Goal: Task Accomplishment & Management: Manage account settings

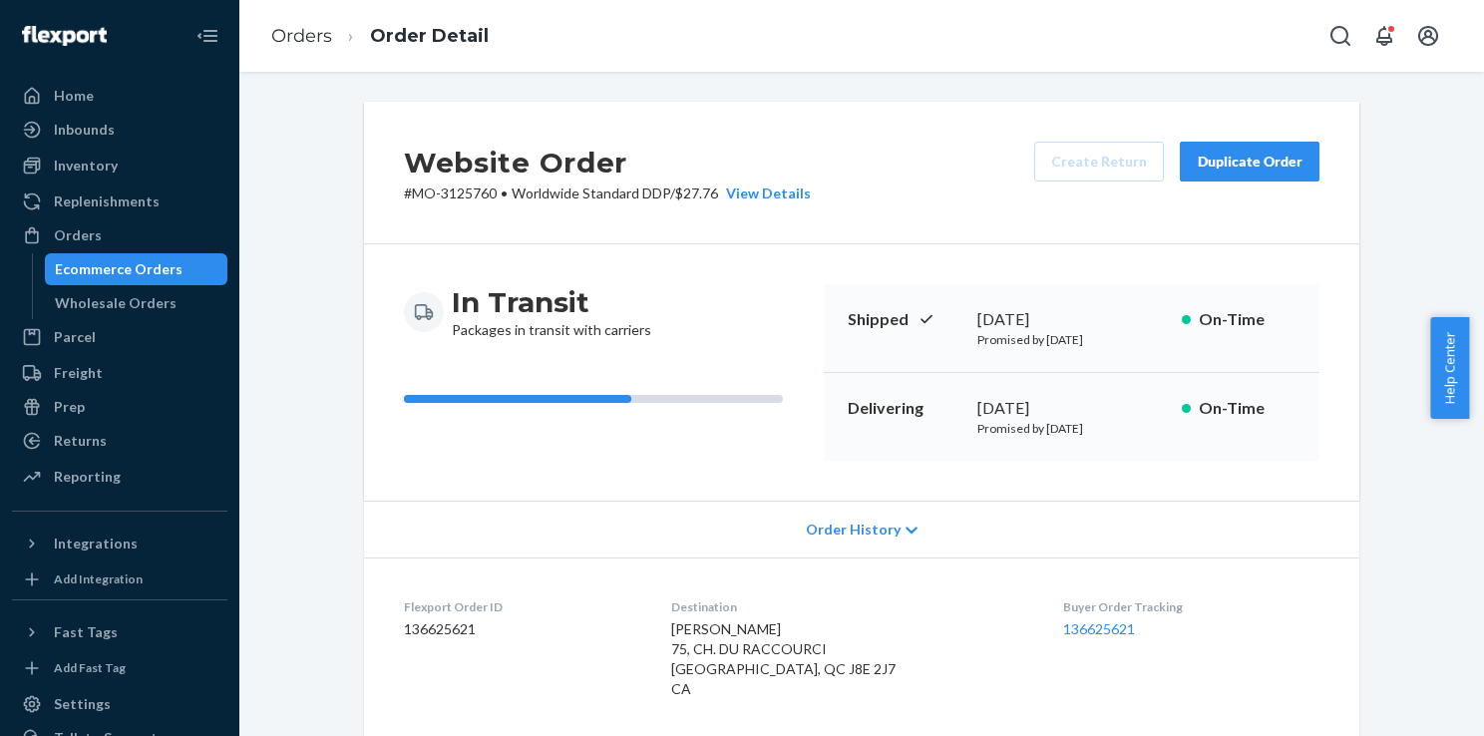
click at [135, 277] on div "Ecommerce Orders" at bounding box center [119, 269] width 128 height 20
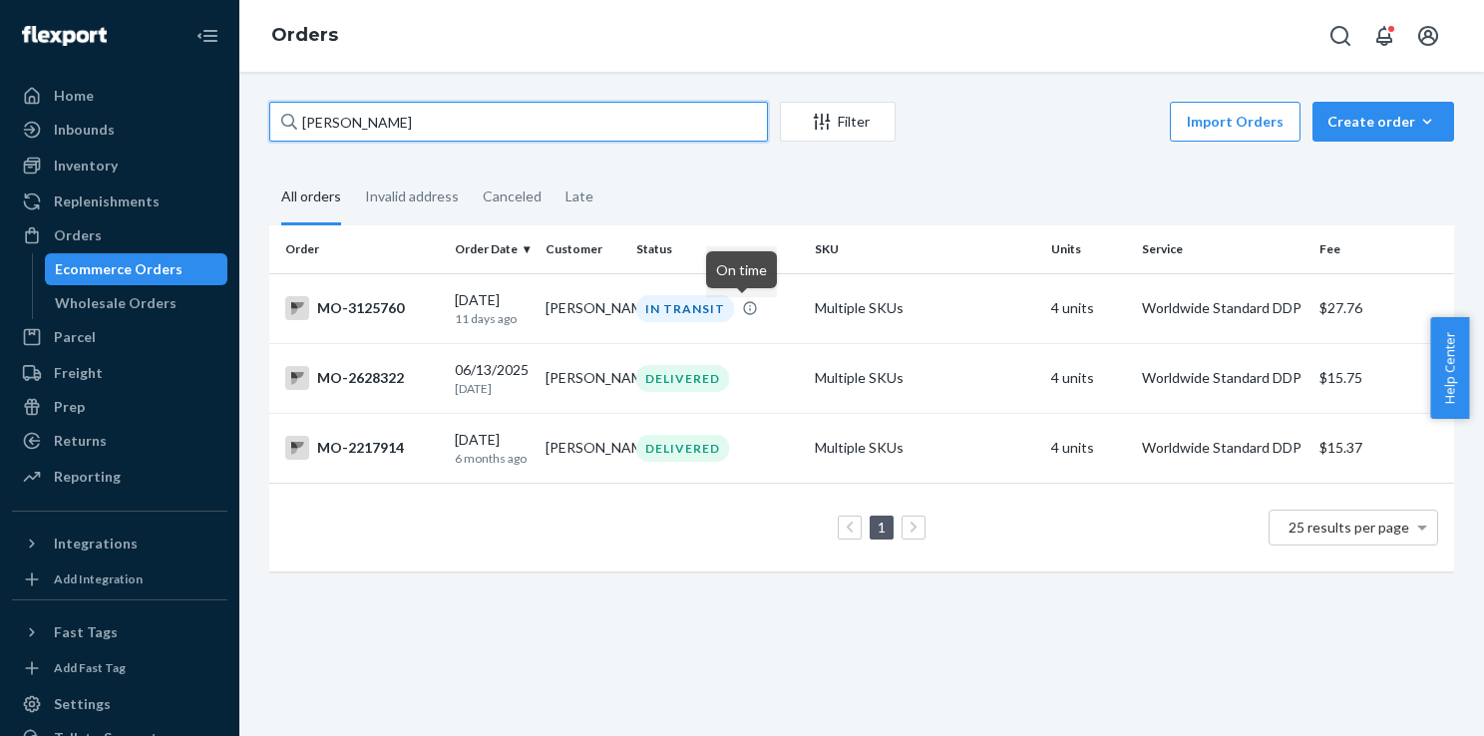
drag, startPoint x: 373, startPoint y: 120, endPoint x: 311, endPoint y: 6, distance: 129.5
click at [239, 118] on div "Amelie Harkins Filter Import Orders Create order Ecommerce order Removal order …" at bounding box center [861, 404] width 1245 height 664
paste input "Jacinta Raymond +12082108442 366 North Beck Road — US Post Falls ID 83854 2025-…"
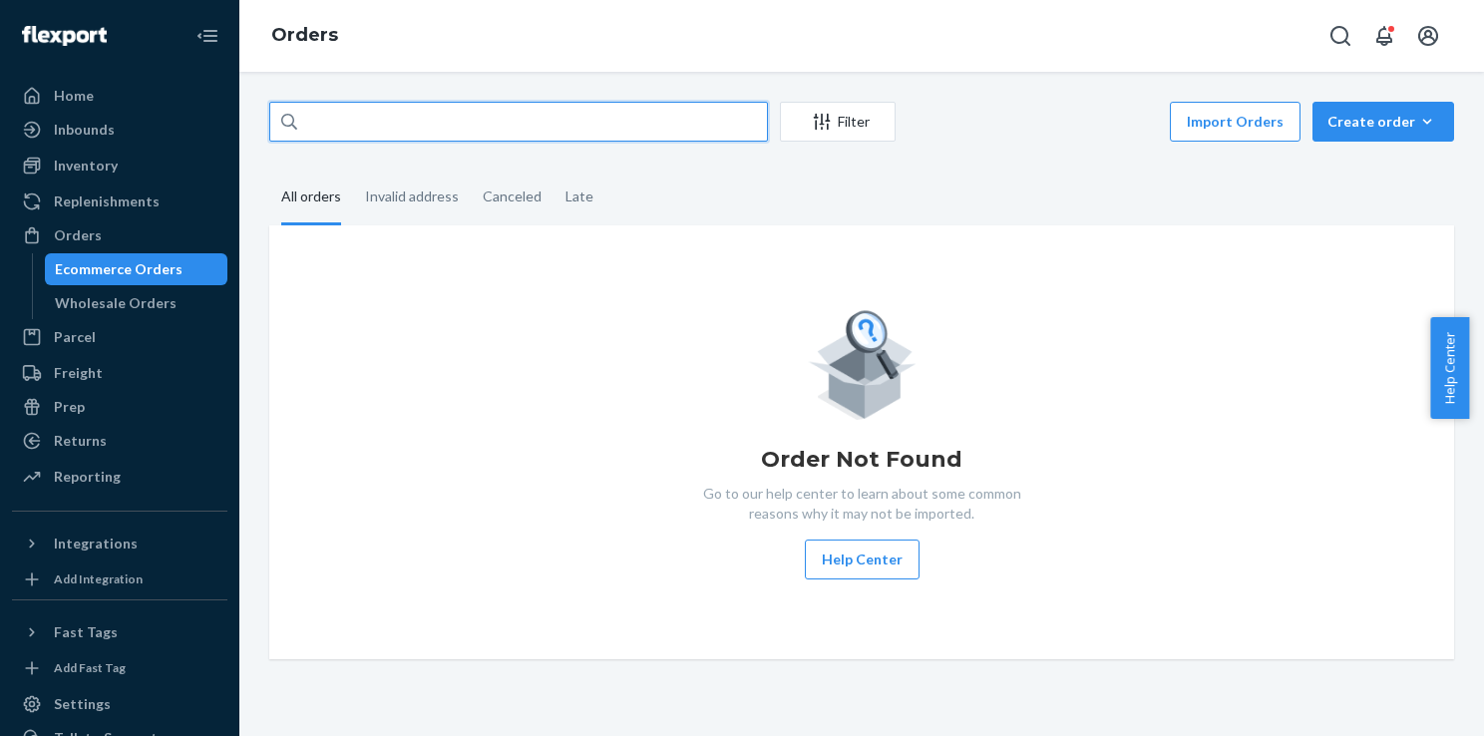
scroll to position [0, 1685]
drag, startPoint x: 428, startPoint y: 120, endPoint x: 944, endPoint y: 230, distance: 527.5
click at [944, 230] on div "Jacinta Raymond +12082108442 366 North Beck Road — US Post Falls ID 83854 2025-…" at bounding box center [861, 381] width 1215 height 558
click at [323, 123] on input "Jacinta Raymond" at bounding box center [518, 122] width 499 height 40
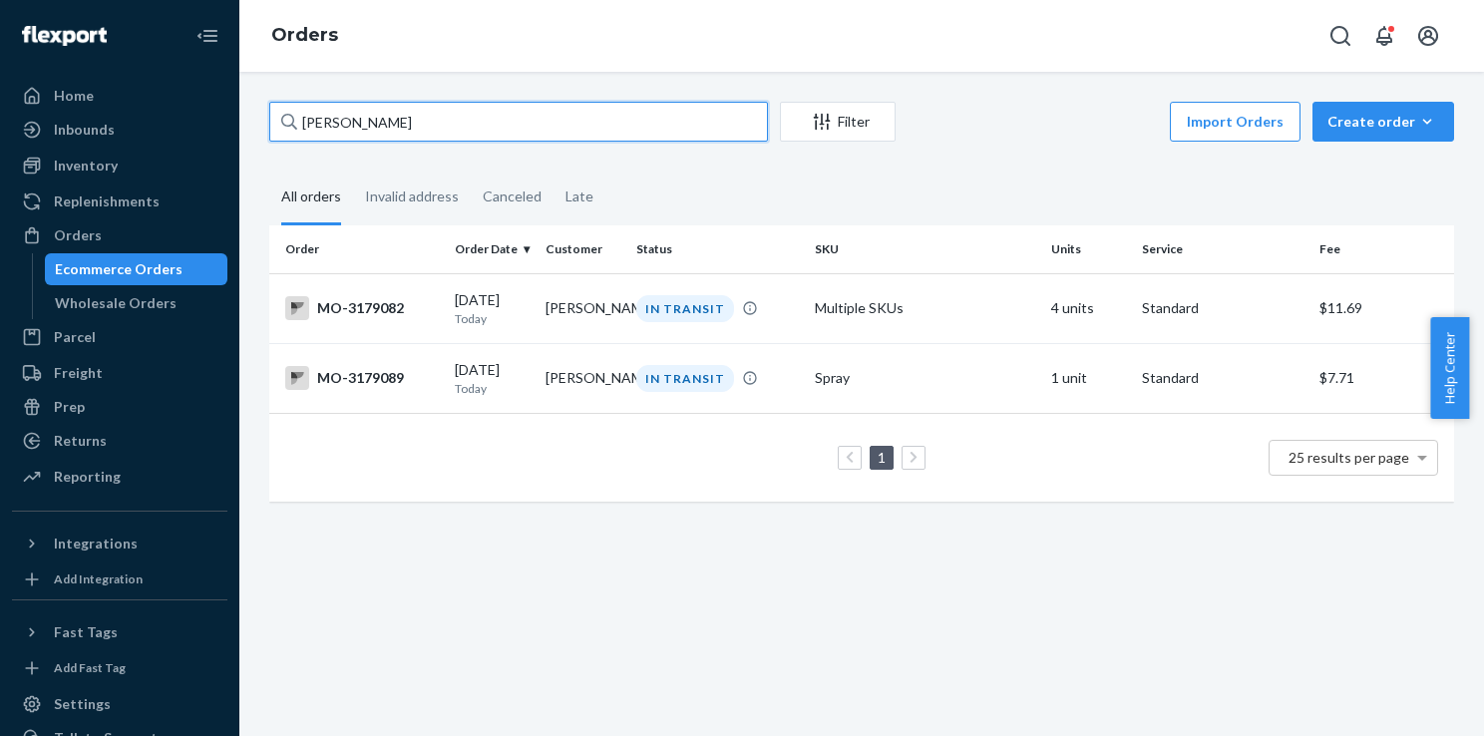
type input "Jacinta Raymond"
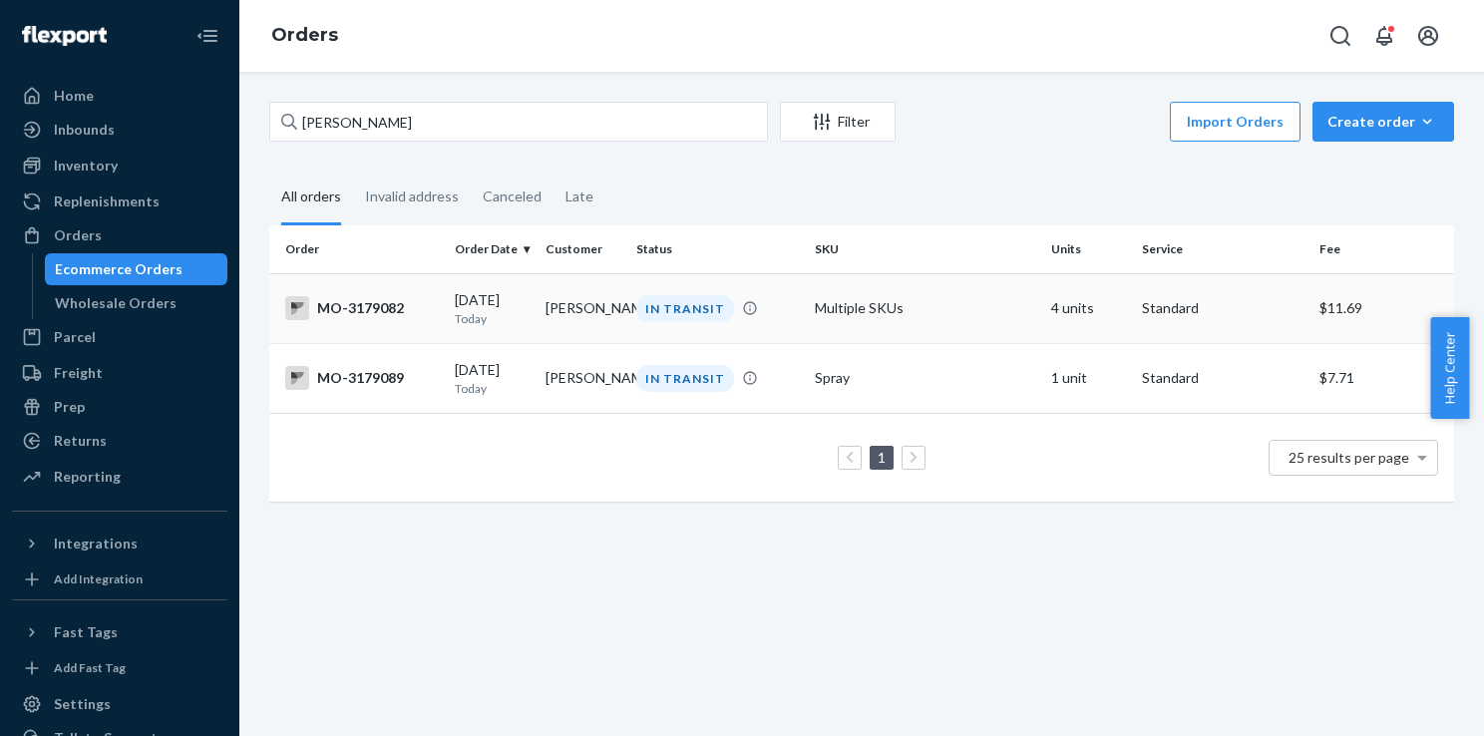
drag, startPoint x: 646, startPoint y: 305, endPoint x: 534, endPoint y: 312, distance: 112.9
click at [534, 312] on tr "MO-3179082 09/24/2025 Today Jacinta Raymond IN TRANSIT Multiple SKUs 4 units St…" at bounding box center [861, 308] width 1185 height 70
click at [636, 320] on div "IN TRANSIT" at bounding box center [685, 308] width 98 height 27
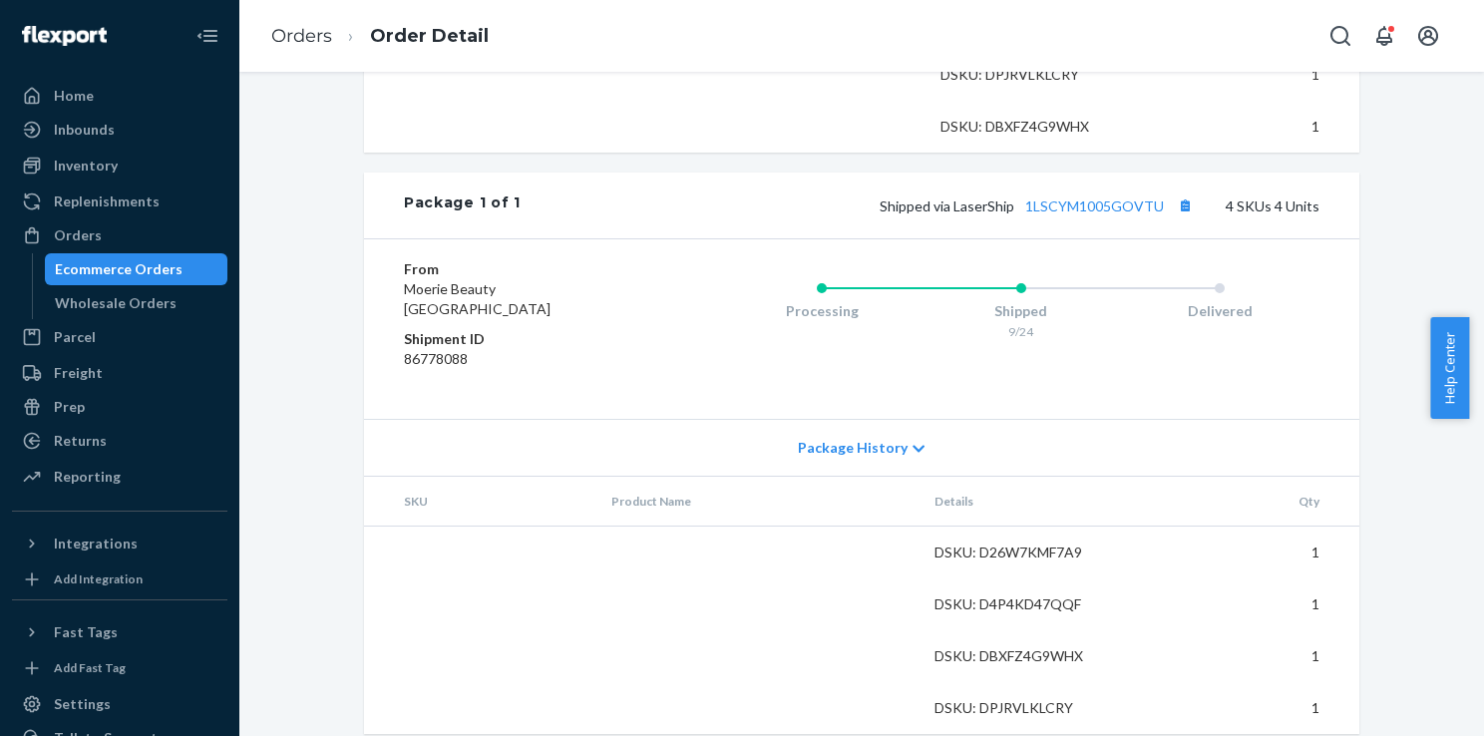
scroll to position [895, 0]
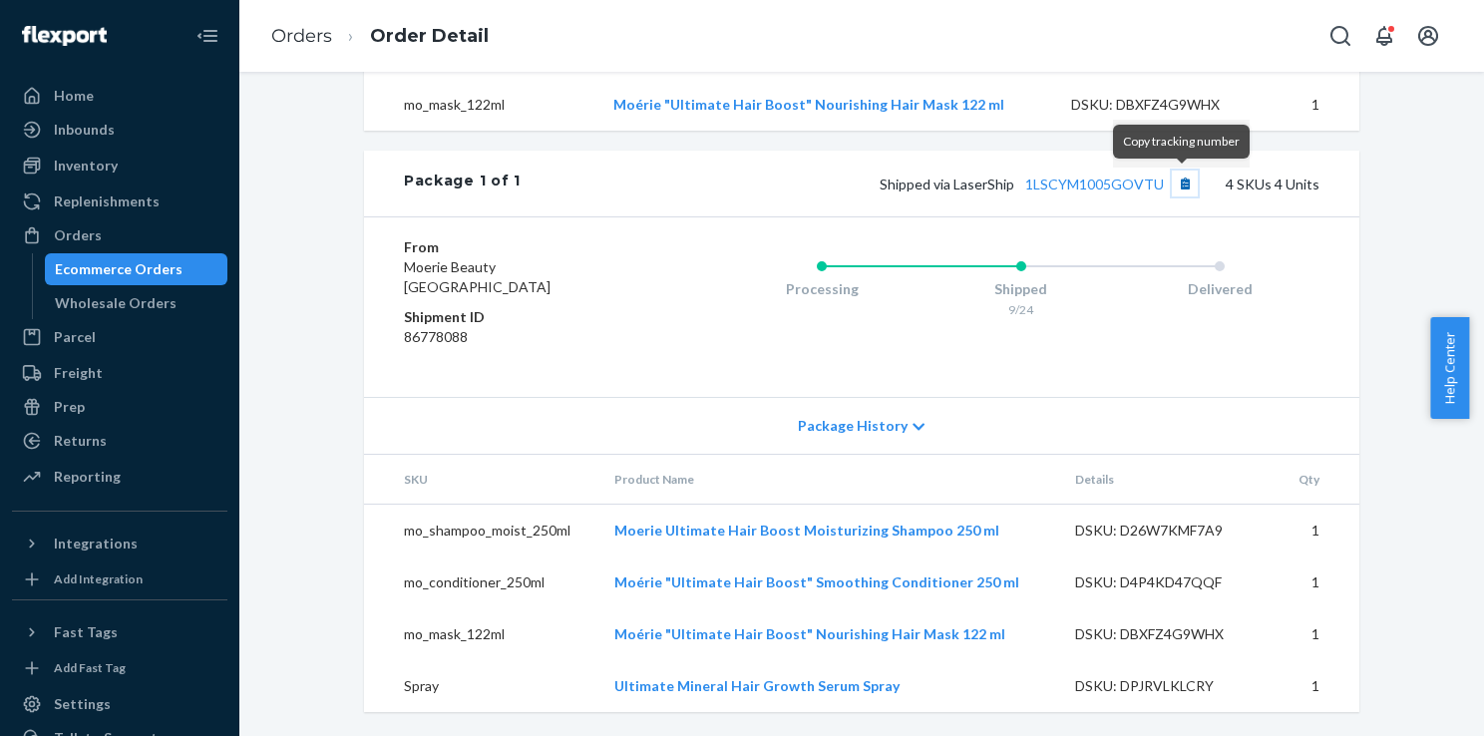
click at [1184, 186] on button "Copy tracking number" at bounding box center [1185, 184] width 26 height 26
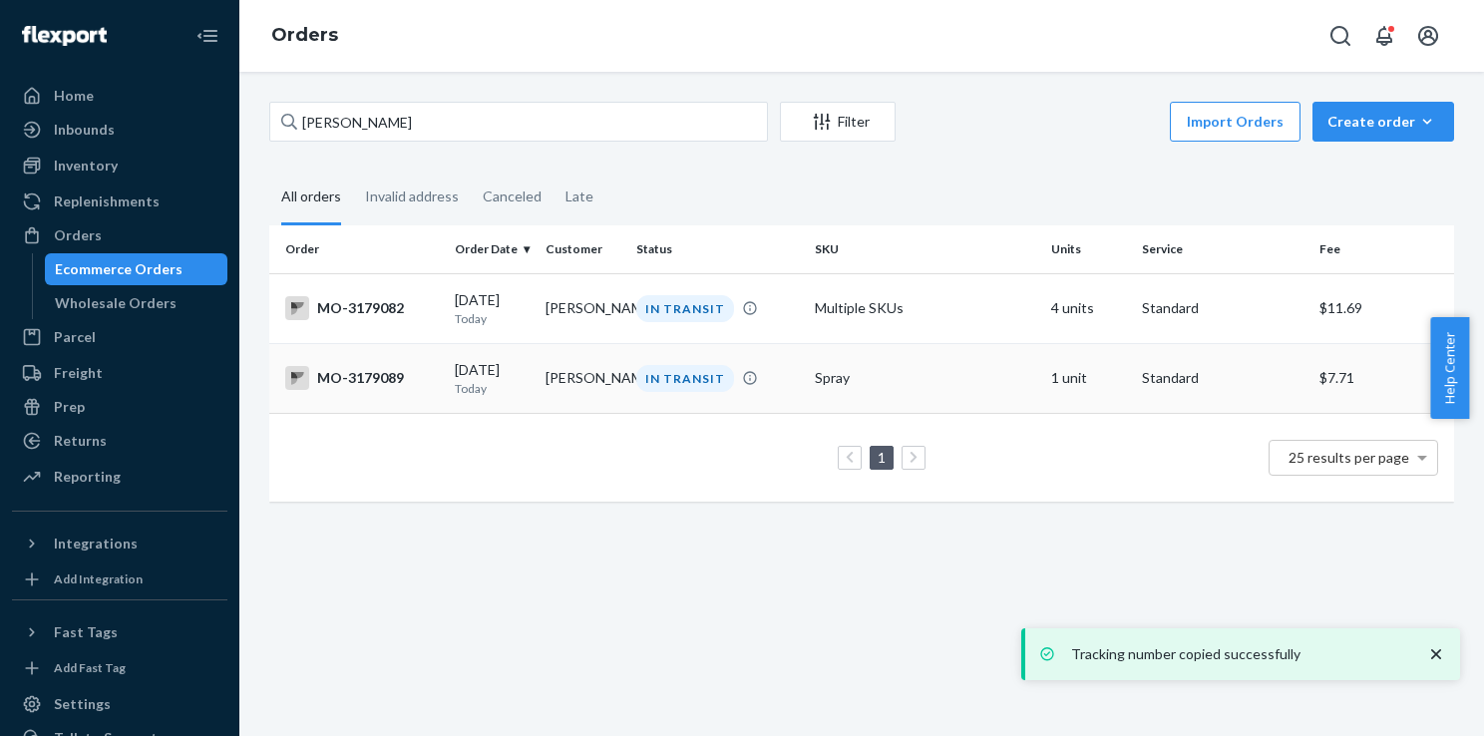
click at [559, 390] on td "Jacinta Raymond" at bounding box center [583, 378] width 91 height 70
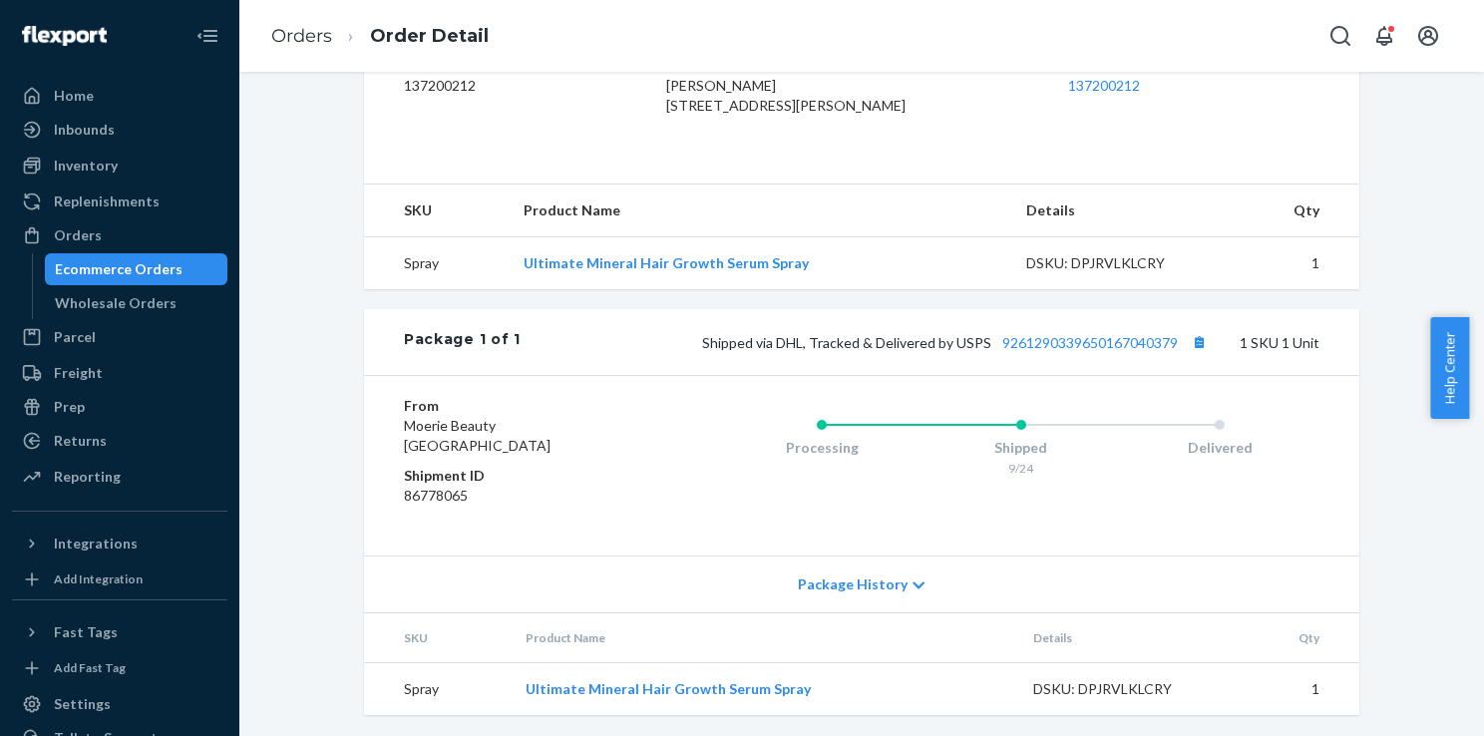
scroll to position [584, 0]
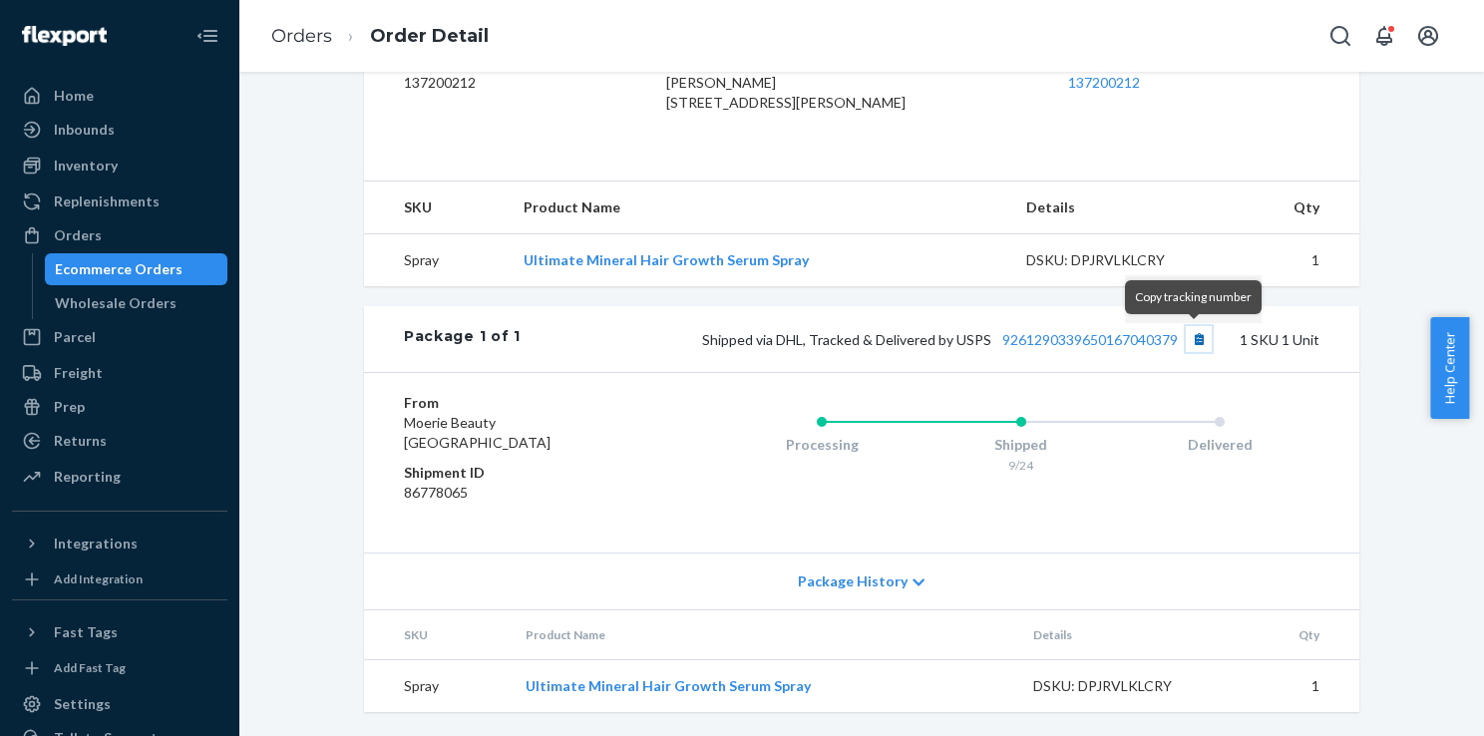
click at [1193, 340] on button "Copy tracking number" at bounding box center [1199, 339] width 26 height 26
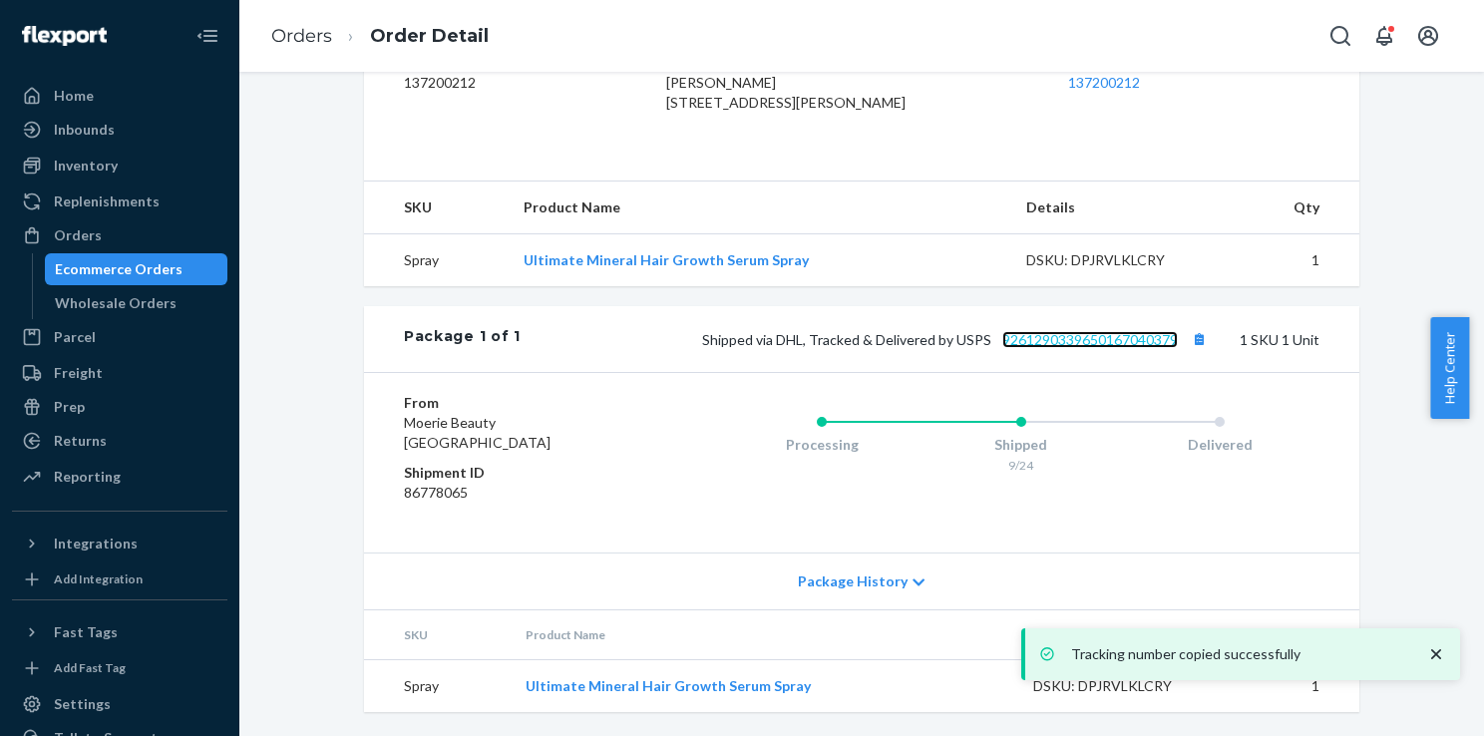
scroll to position [0, 0]
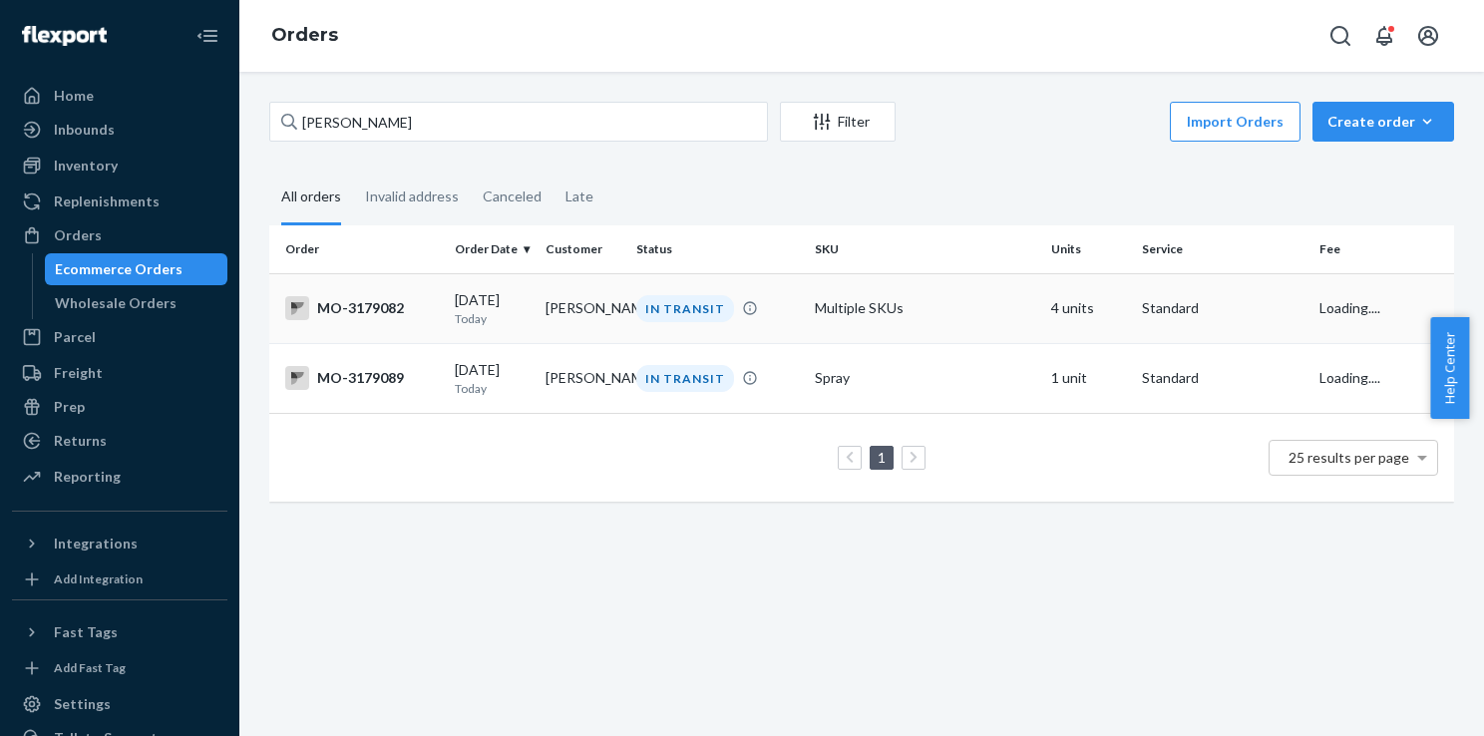
click at [669, 322] on td "IN TRANSIT" at bounding box center [717, 308] width 178 height 70
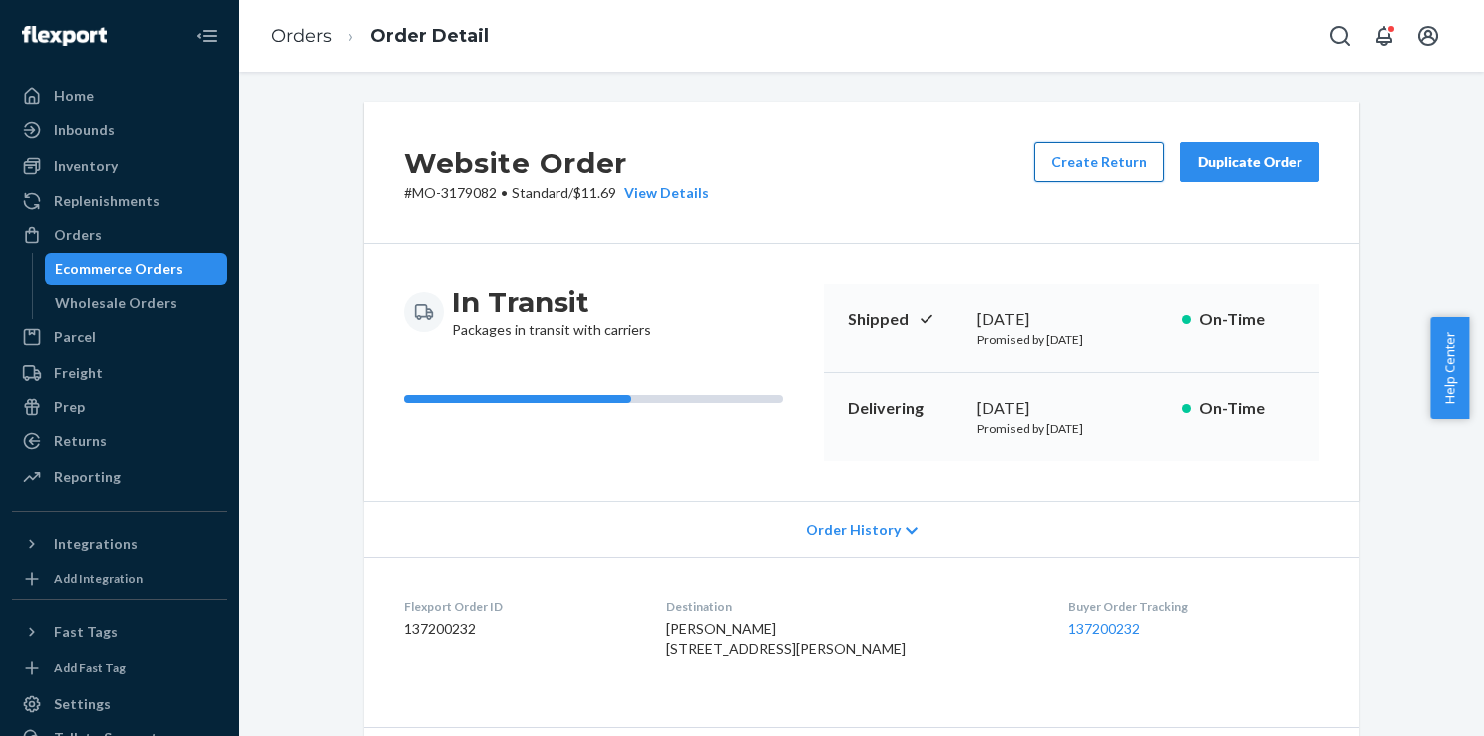
click at [1113, 165] on button "Create Return" at bounding box center [1100, 162] width 130 height 40
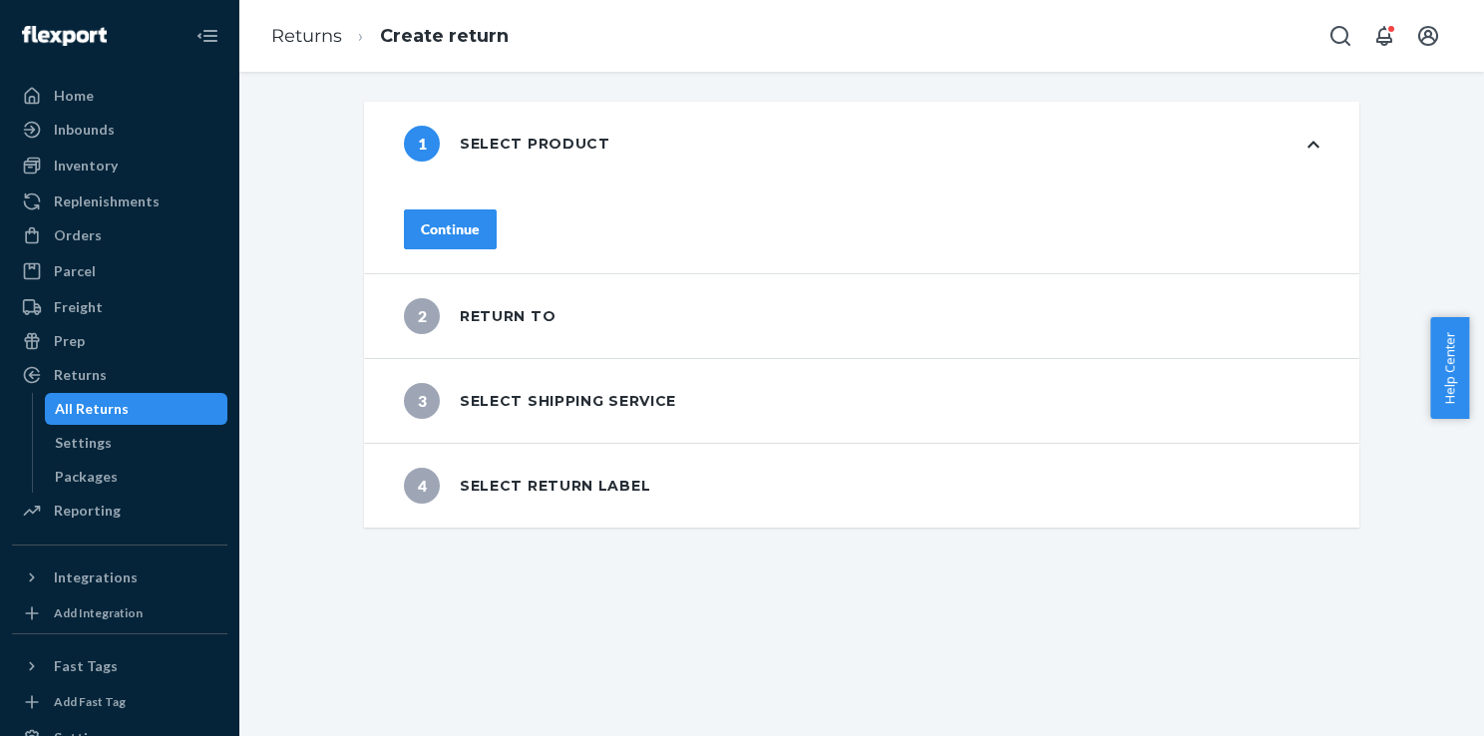
click at [480, 219] on div "Continue" at bounding box center [450, 229] width 59 height 20
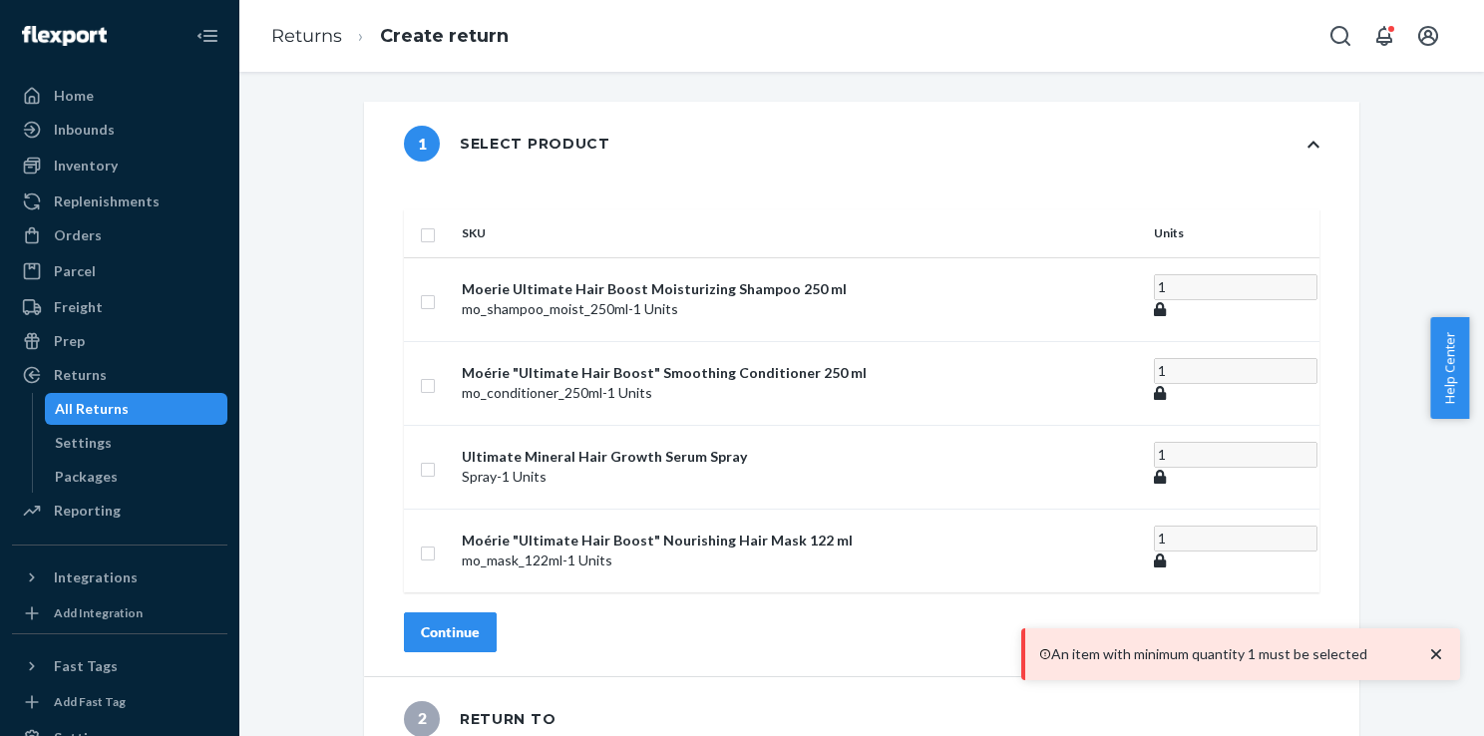
click at [436, 222] on input "checkbox" at bounding box center [428, 232] width 16 height 21
checkbox input "true"
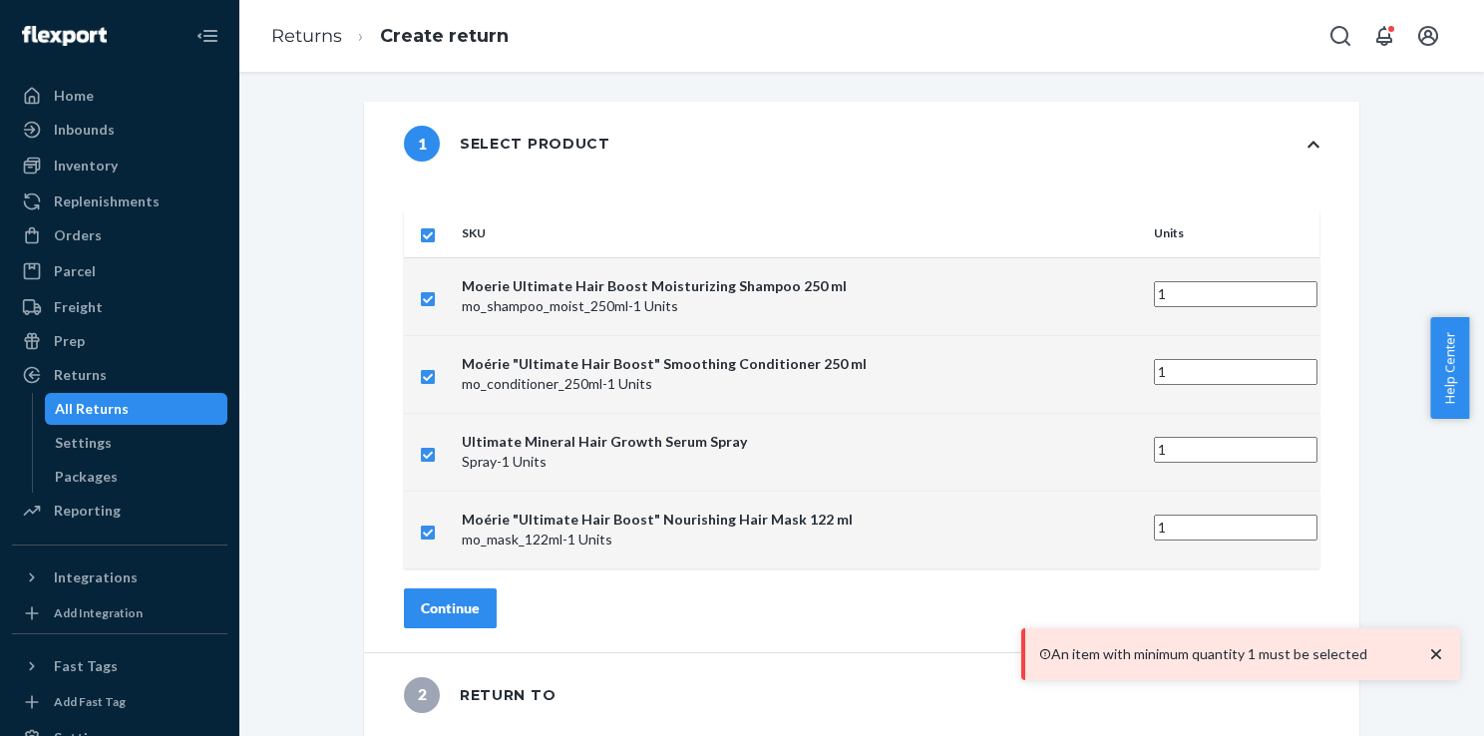
checkbox input "true"
click at [480, 599] on div "Continue" at bounding box center [450, 609] width 59 height 20
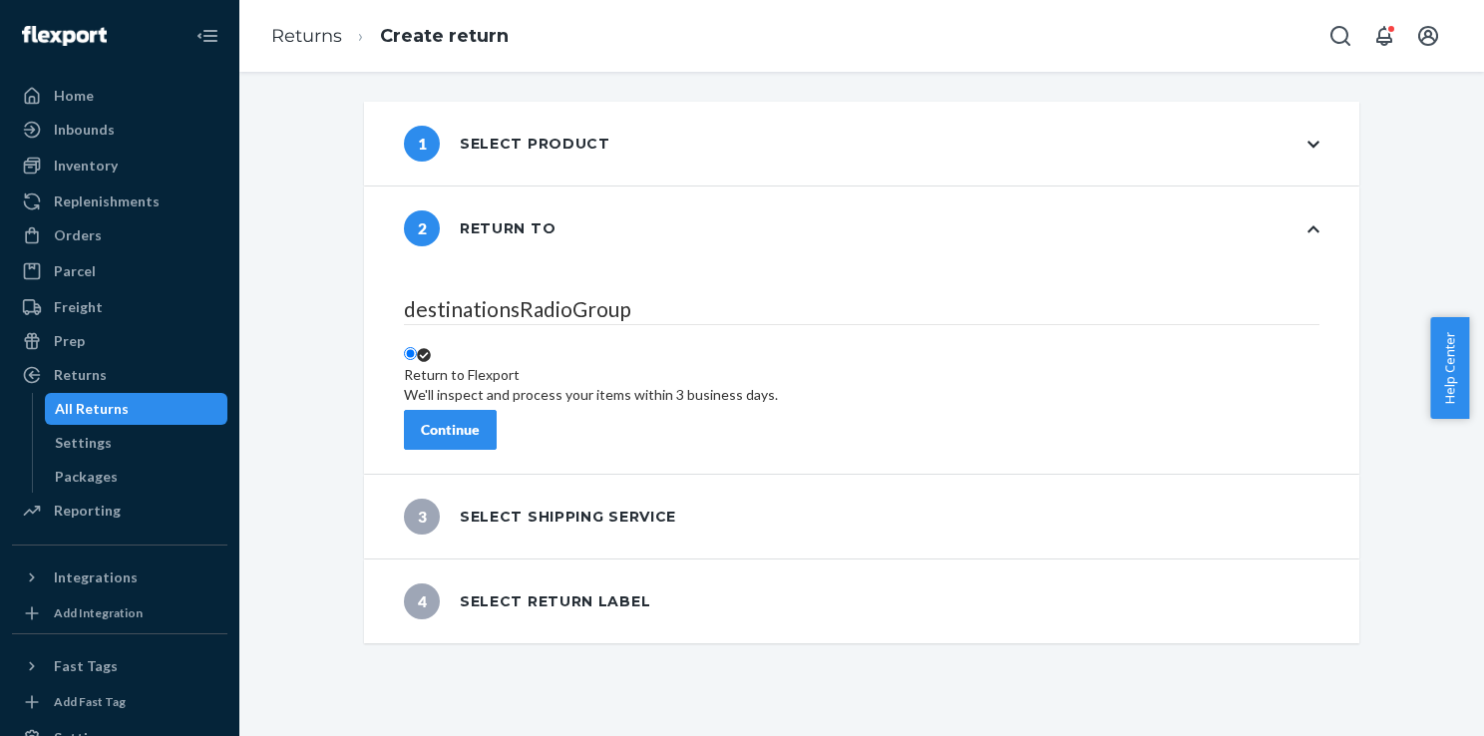
click at [497, 430] on button "Continue" at bounding box center [450, 430] width 93 height 40
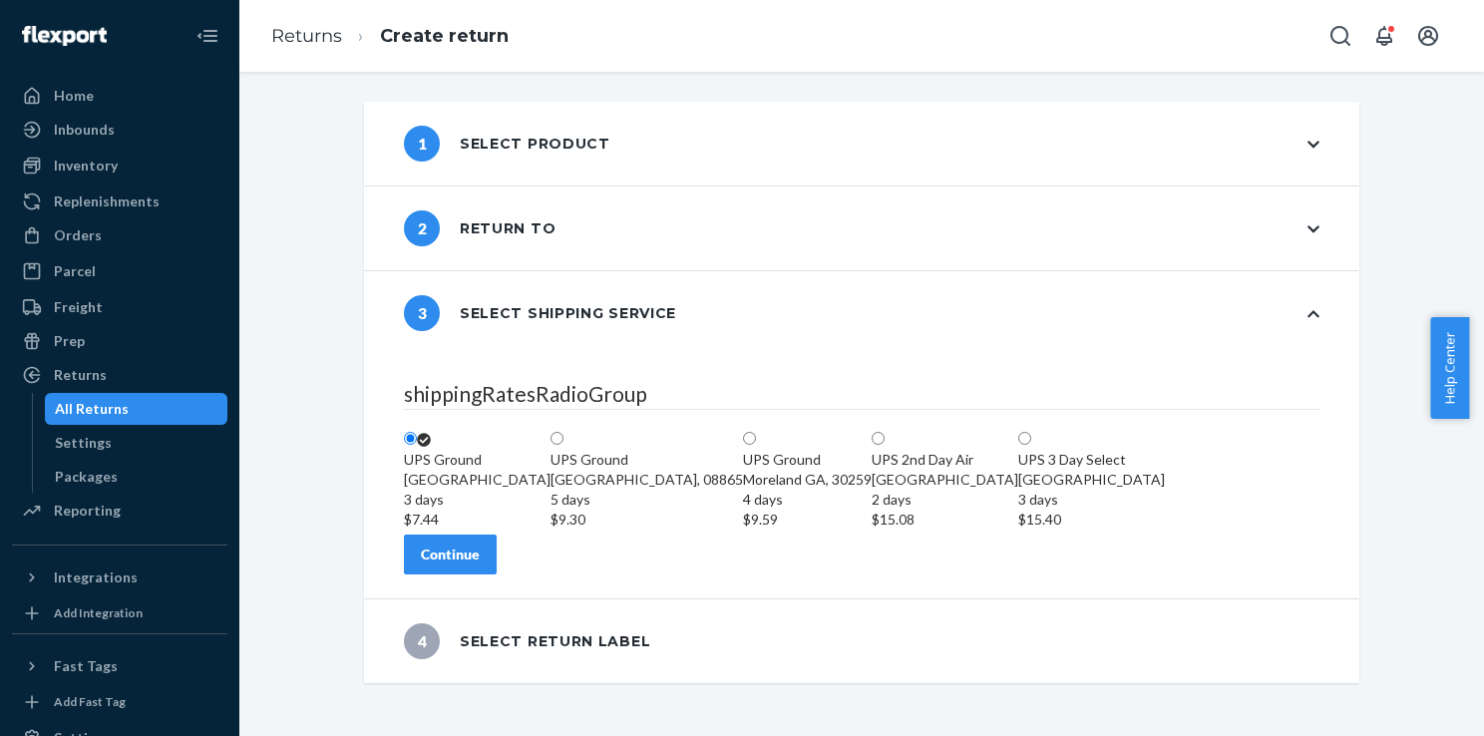
scroll to position [61, 0]
click at [480, 565] on div "Continue" at bounding box center [450, 555] width 59 height 20
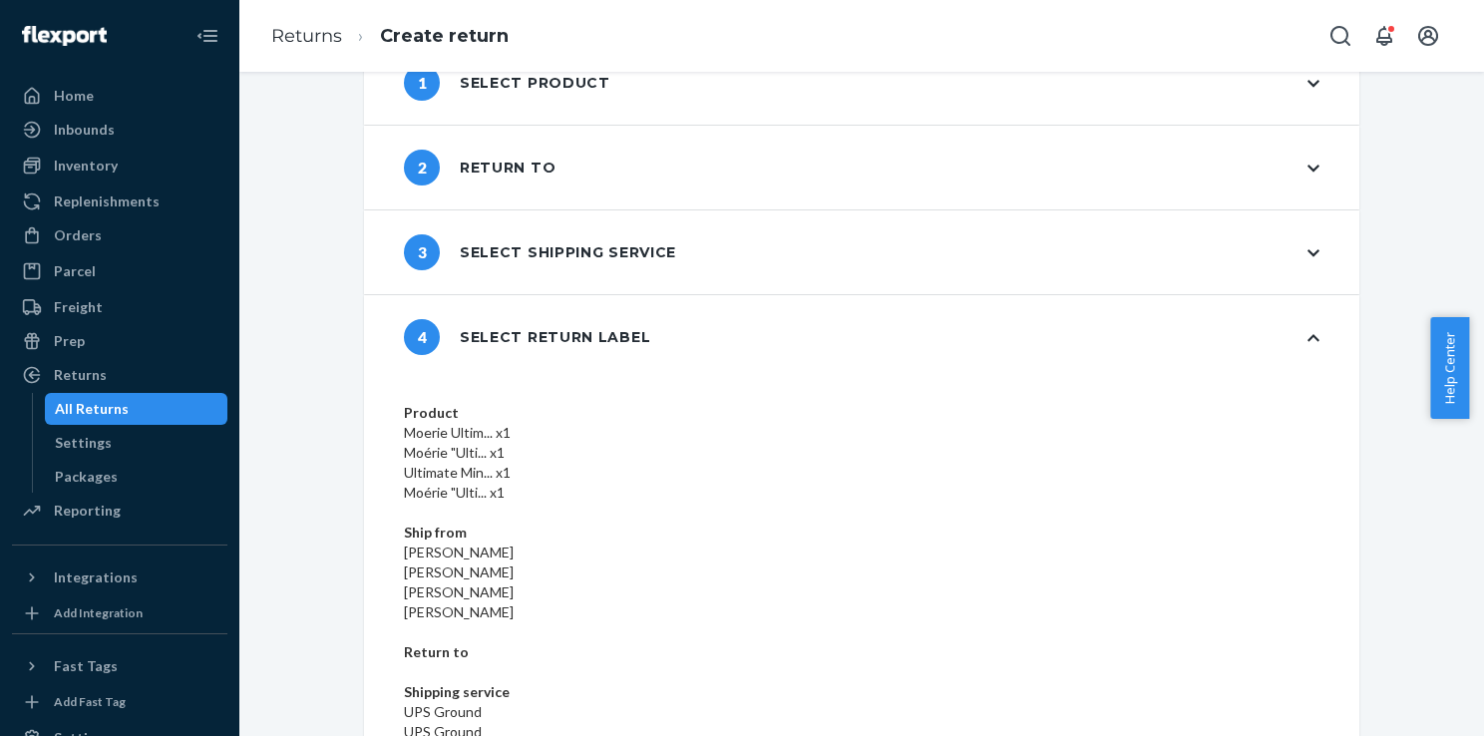
scroll to position [136, 0]
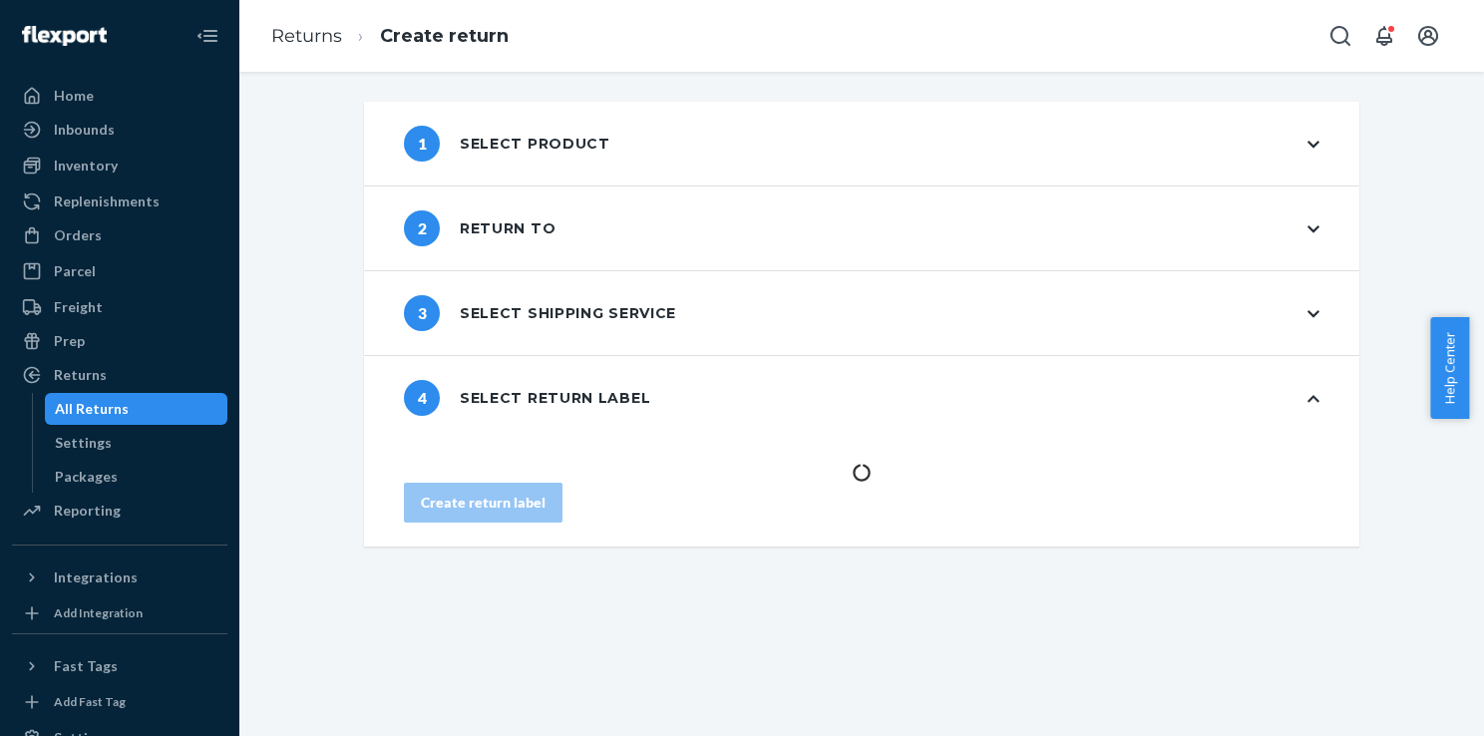
scroll to position [0, 0]
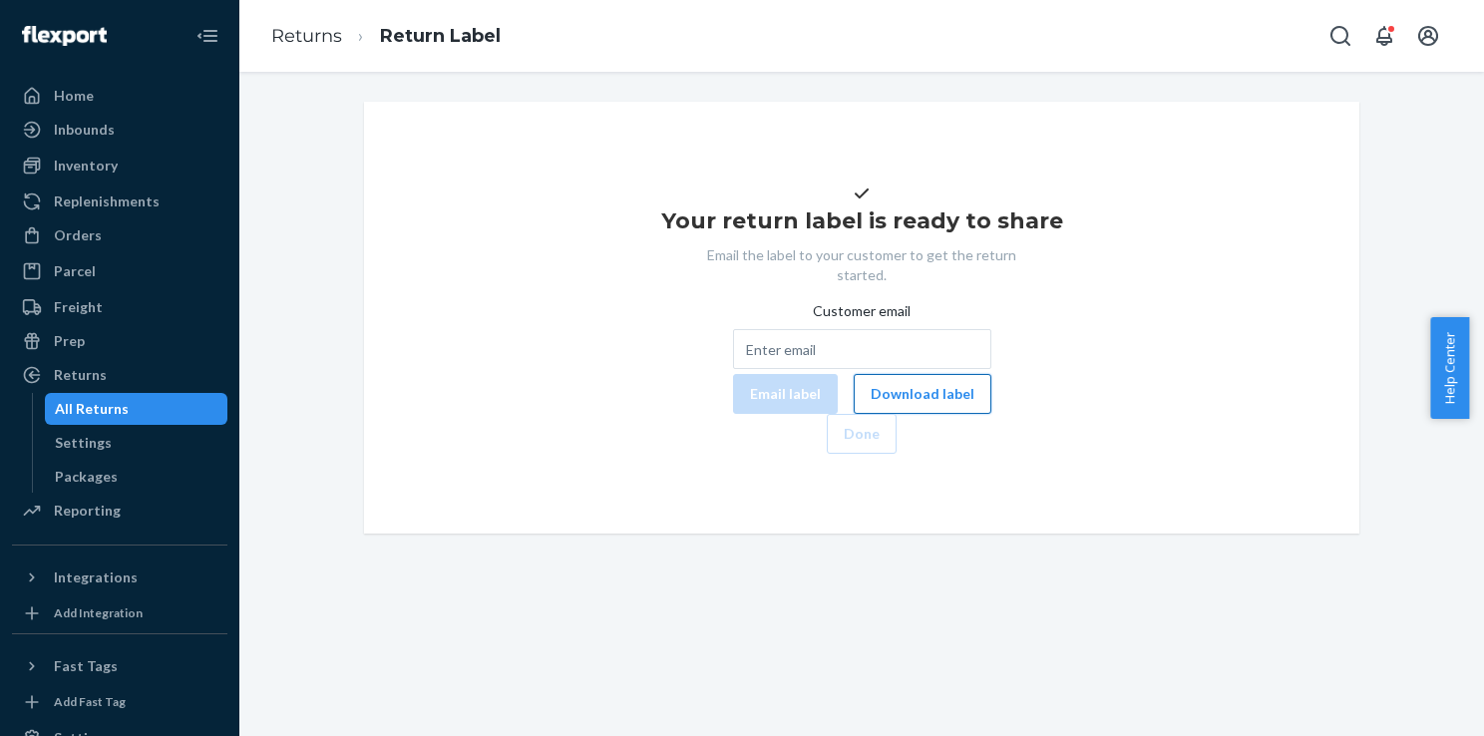
click at [854, 414] on button "Download label" at bounding box center [923, 394] width 138 height 40
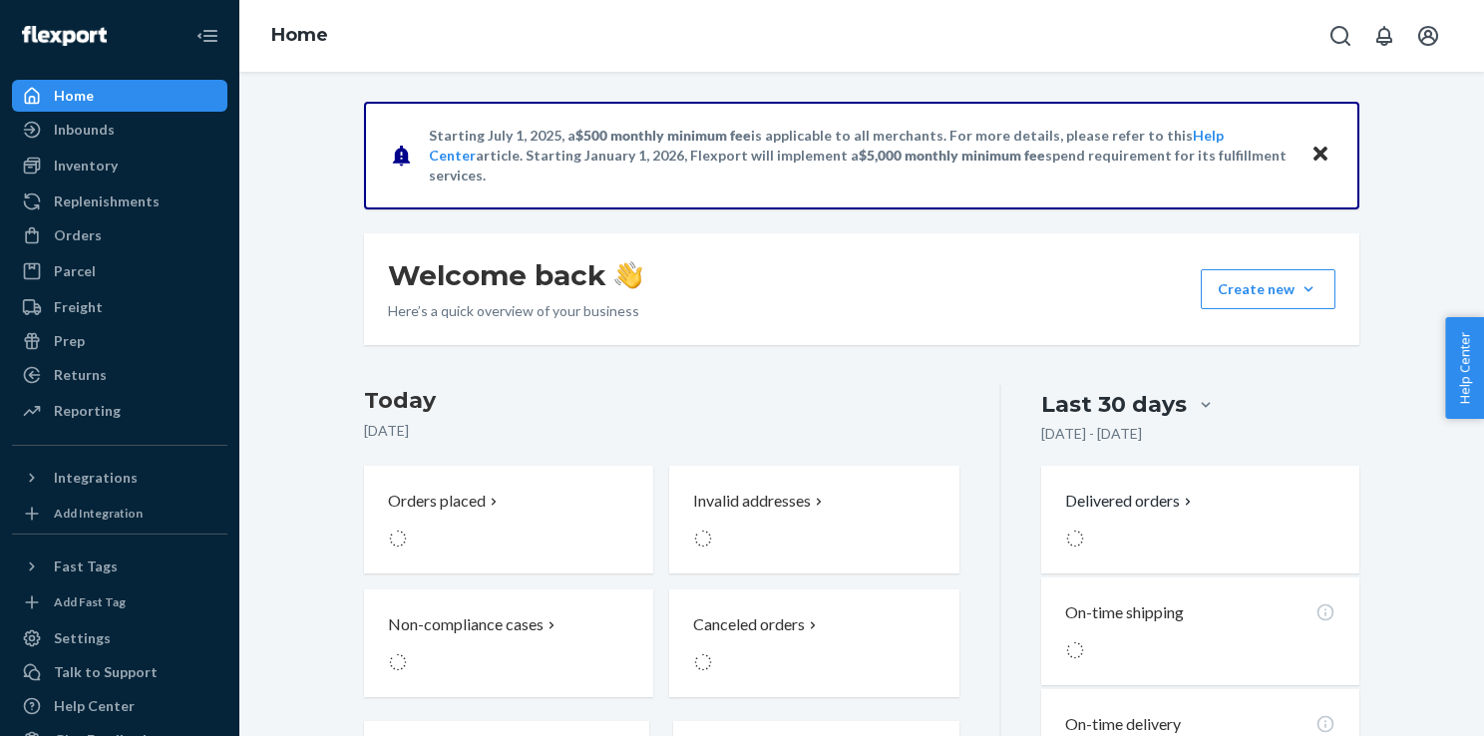
click at [133, 252] on div "Orders Ecommerce Orders Wholesale Orders" at bounding box center [119, 236] width 215 height 34
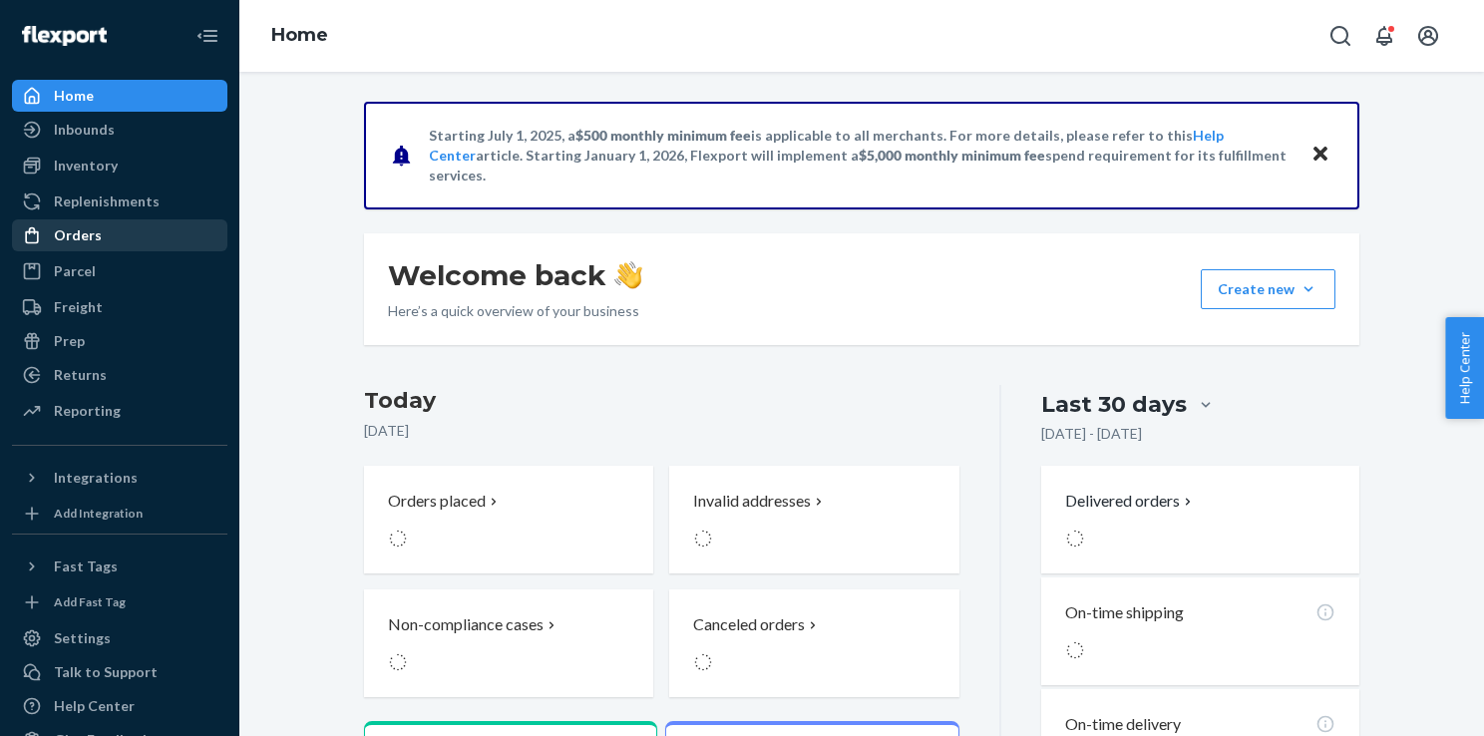
click at [136, 233] on div "Orders" at bounding box center [119, 235] width 211 height 28
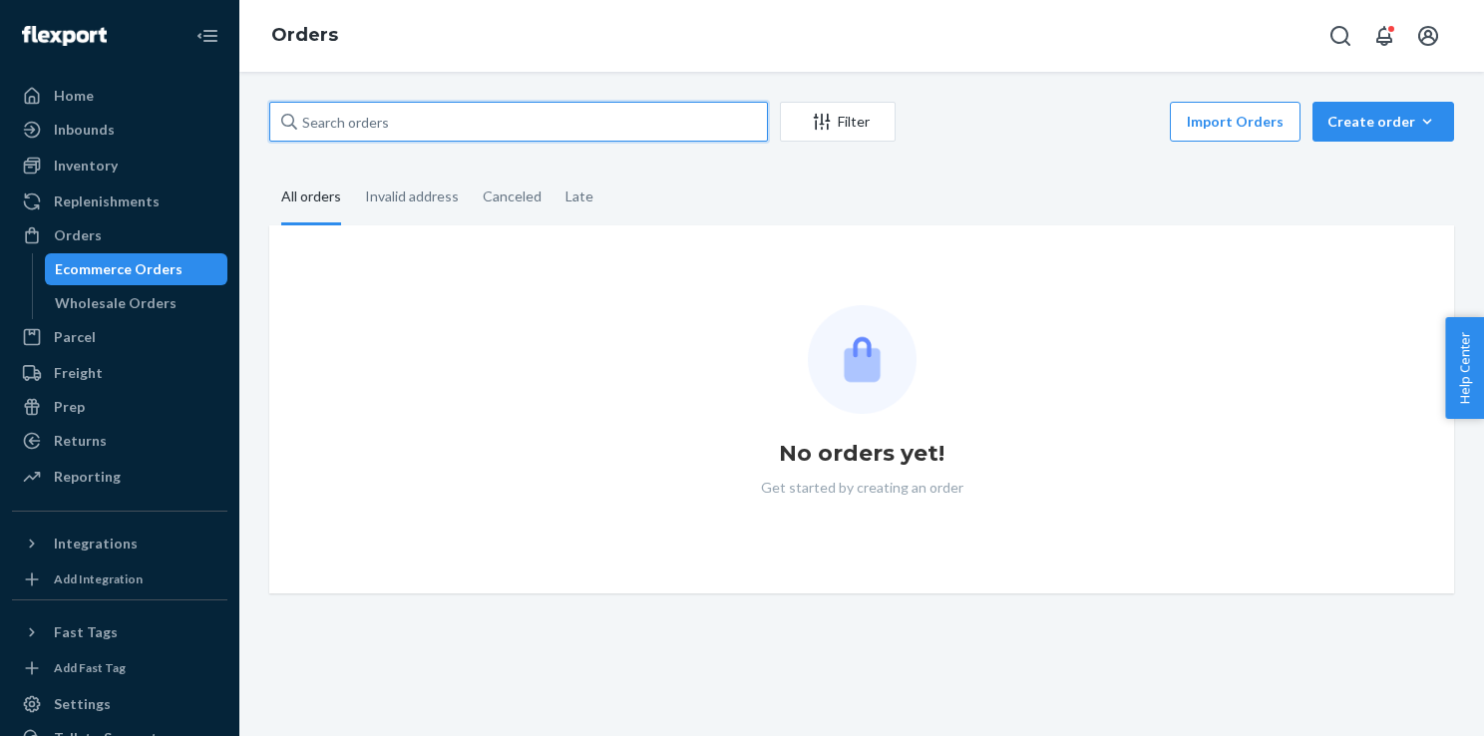
click at [541, 130] on input "text" at bounding box center [518, 122] width 499 height 40
paste input "Jacinta Raymon"
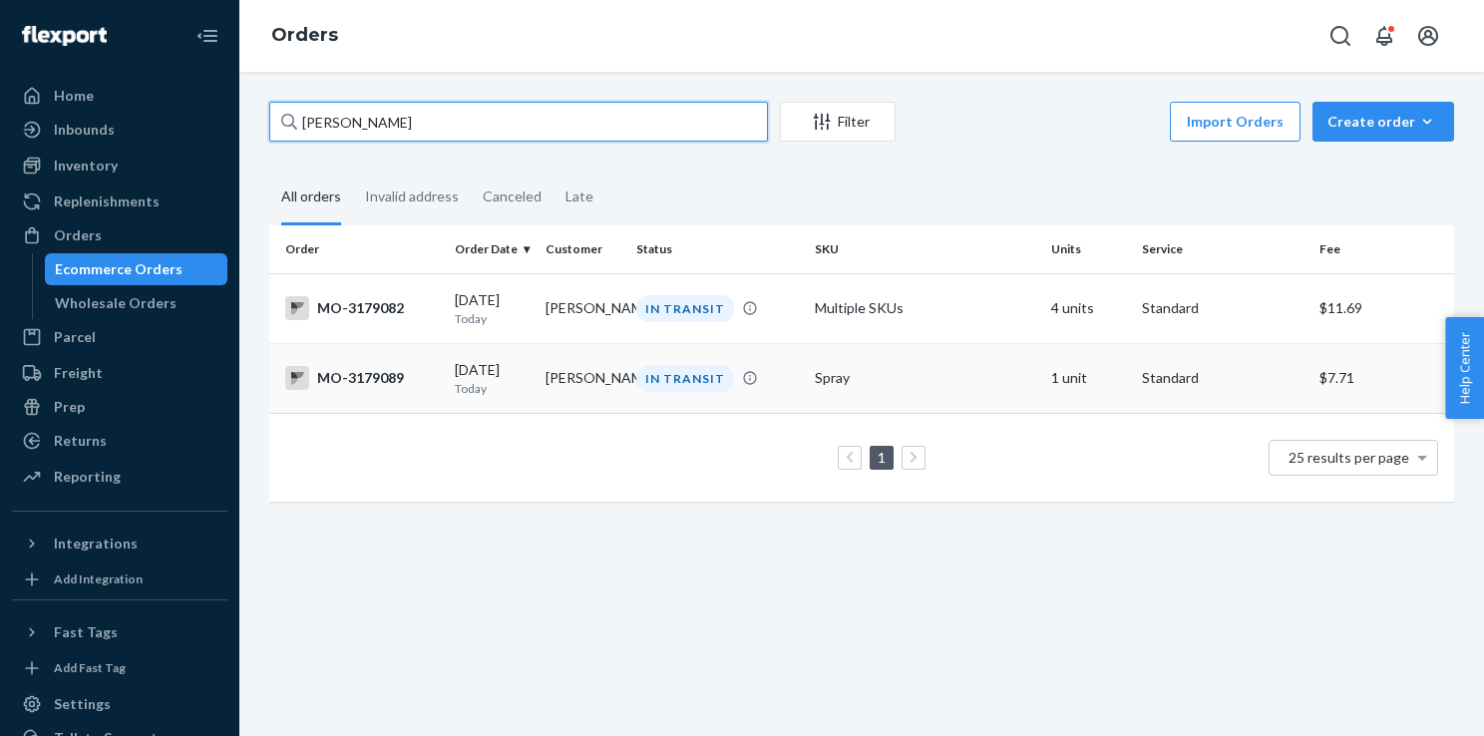
type input "Jacinta Raymon"
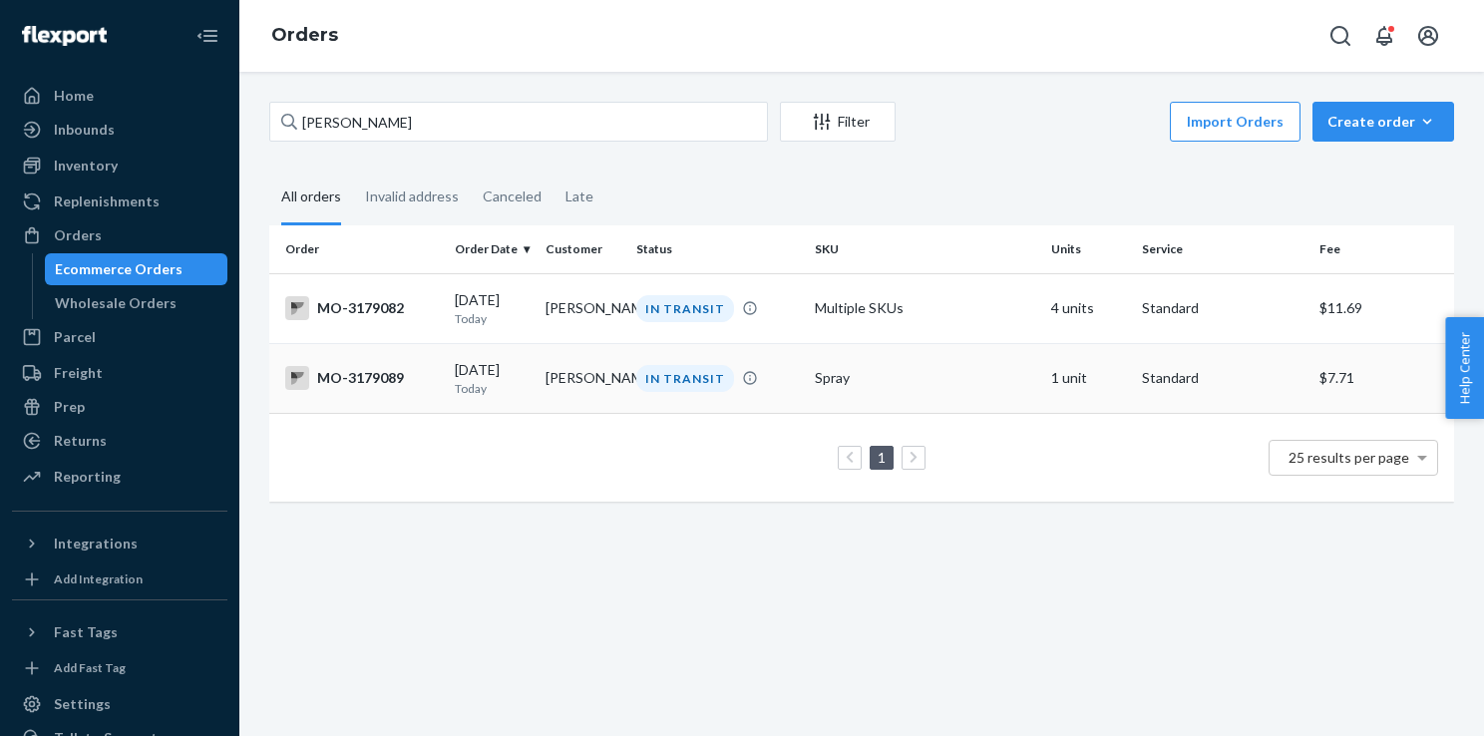
click at [410, 389] on div "MO-3179089" at bounding box center [362, 378] width 154 height 24
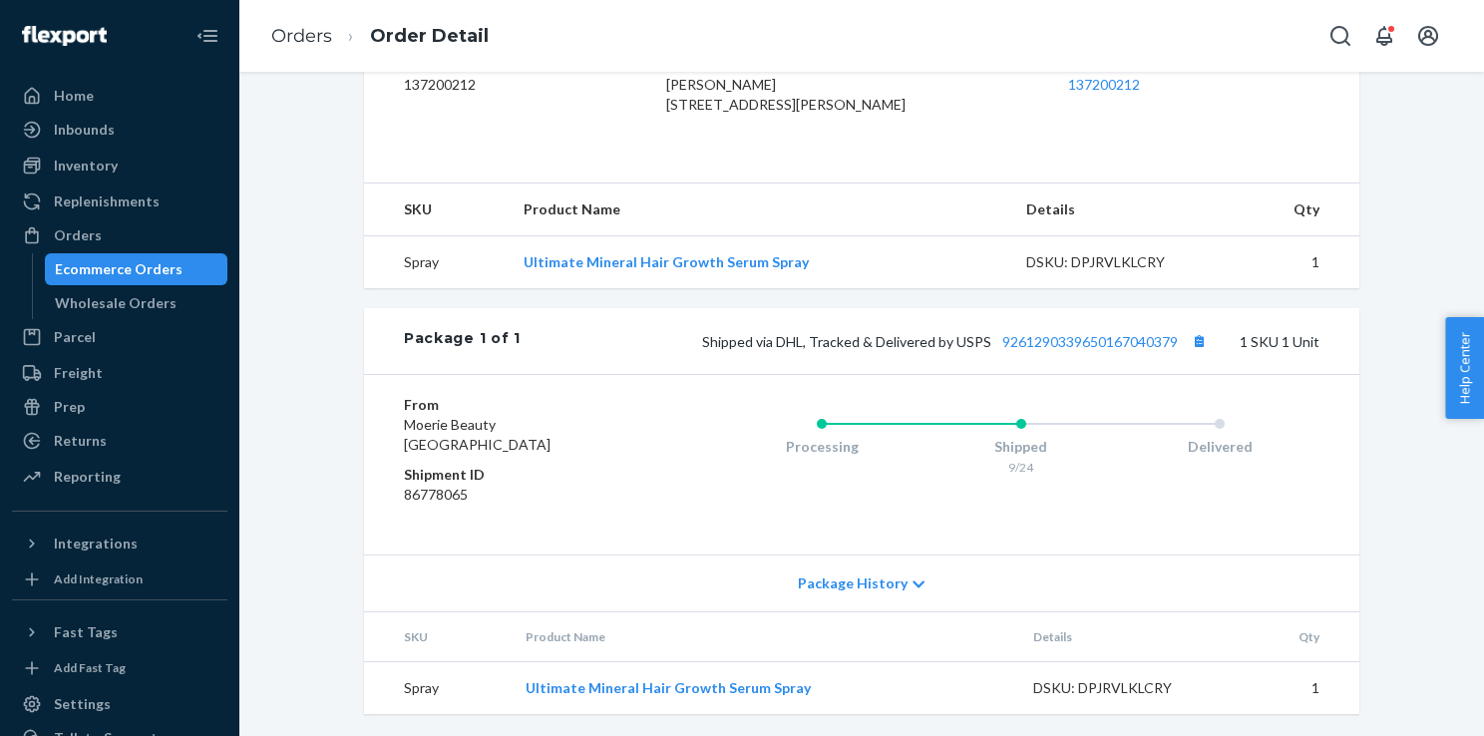
scroll to position [584, 0]
drag, startPoint x: 504, startPoint y: 681, endPoint x: 837, endPoint y: 697, distance: 333.6
click at [838, 698] on tr "Spray Ultimate Mineral Hair Growth Serum Spray DSKU: DPJRVLKLCRY 1" at bounding box center [862, 686] width 996 height 53
copy tr "Ultimate Mineral Hair Growth Serum Spray"
drag, startPoint x: 837, startPoint y: 697, endPoint x: 628, endPoint y: 485, distance: 297.7
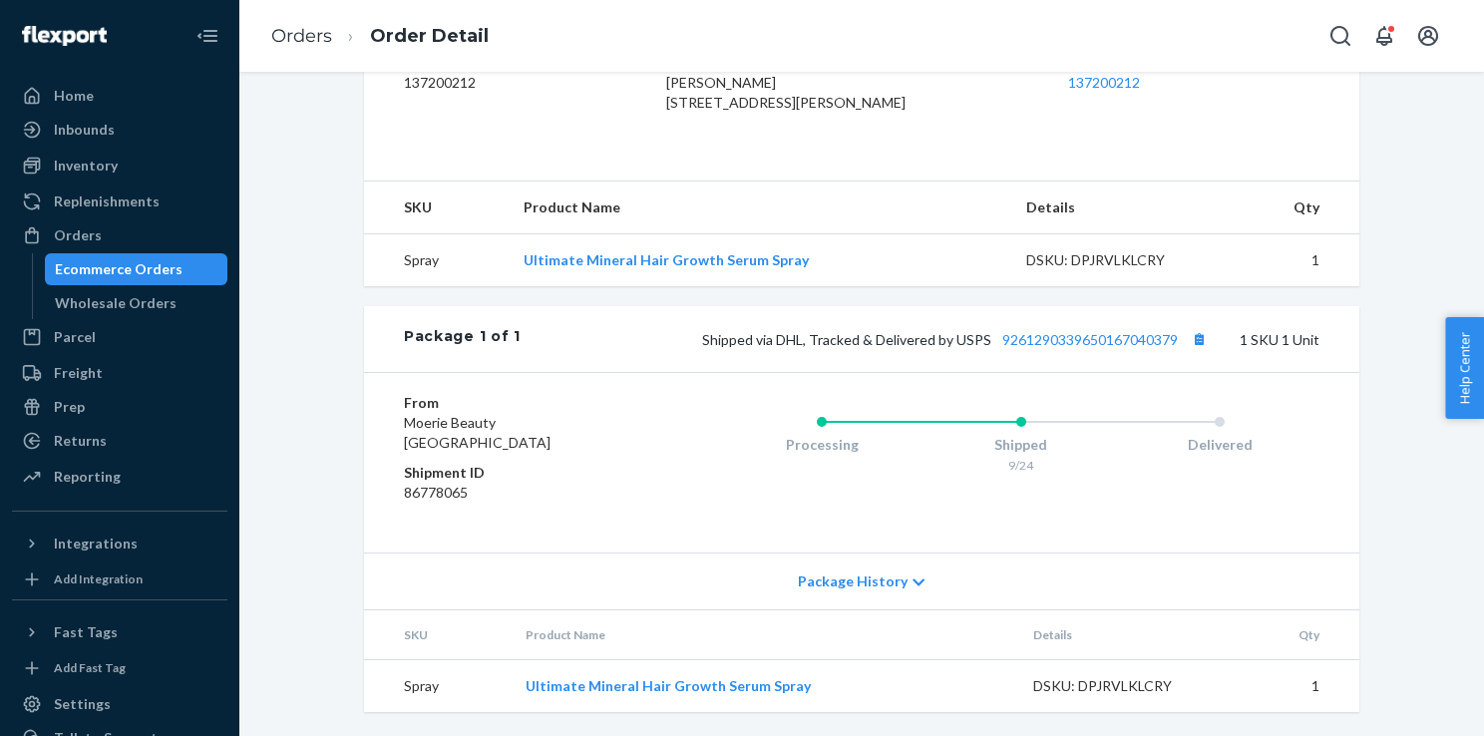
click at [628, 485] on dd "86778065" at bounding box center [523, 493] width 238 height 20
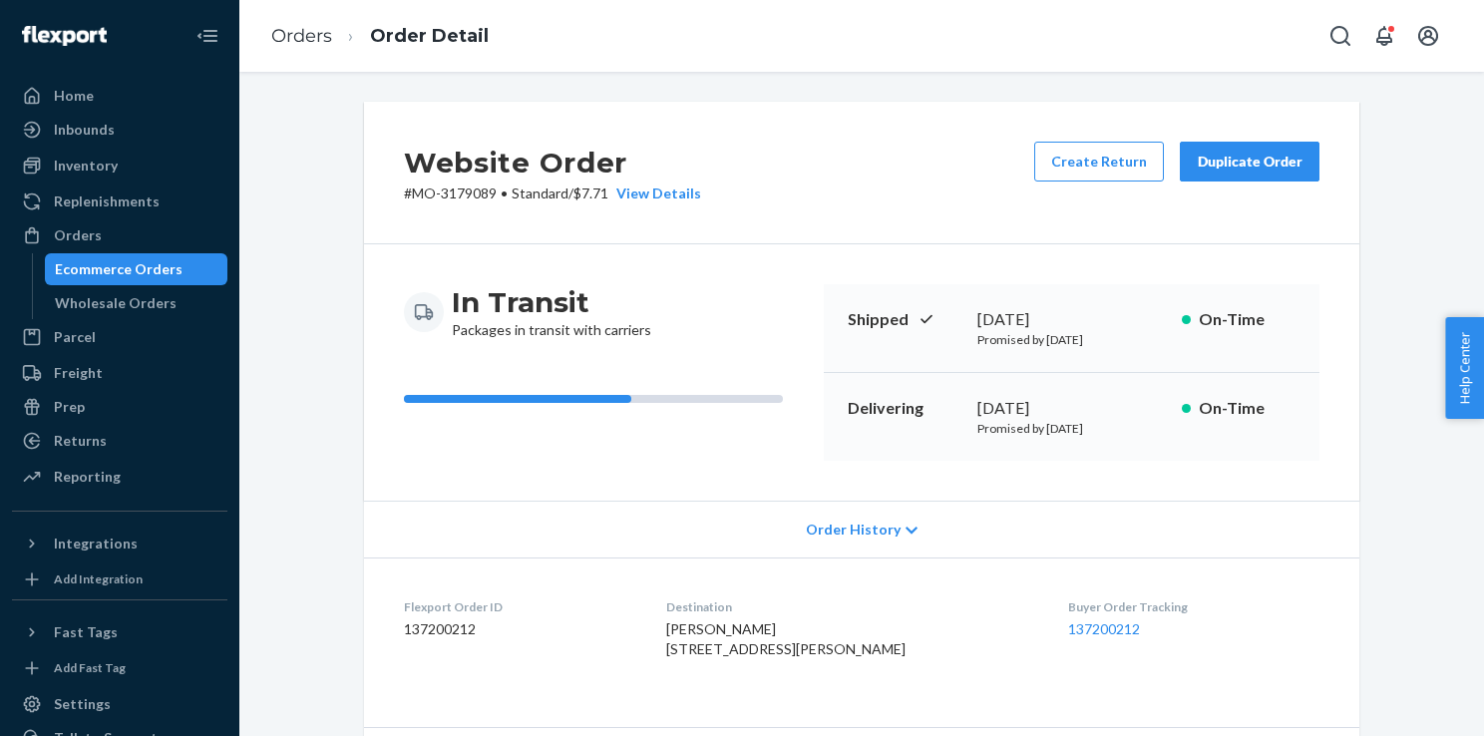
scroll to position [0, 0]
click at [1085, 125] on div "Website Order # MO-3179089 • Standard / $7.71 View Details Create Return Duplic…" at bounding box center [862, 173] width 996 height 143
click at [1093, 142] on button "Create Return" at bounding box center [1100, 162] width 130 height 40
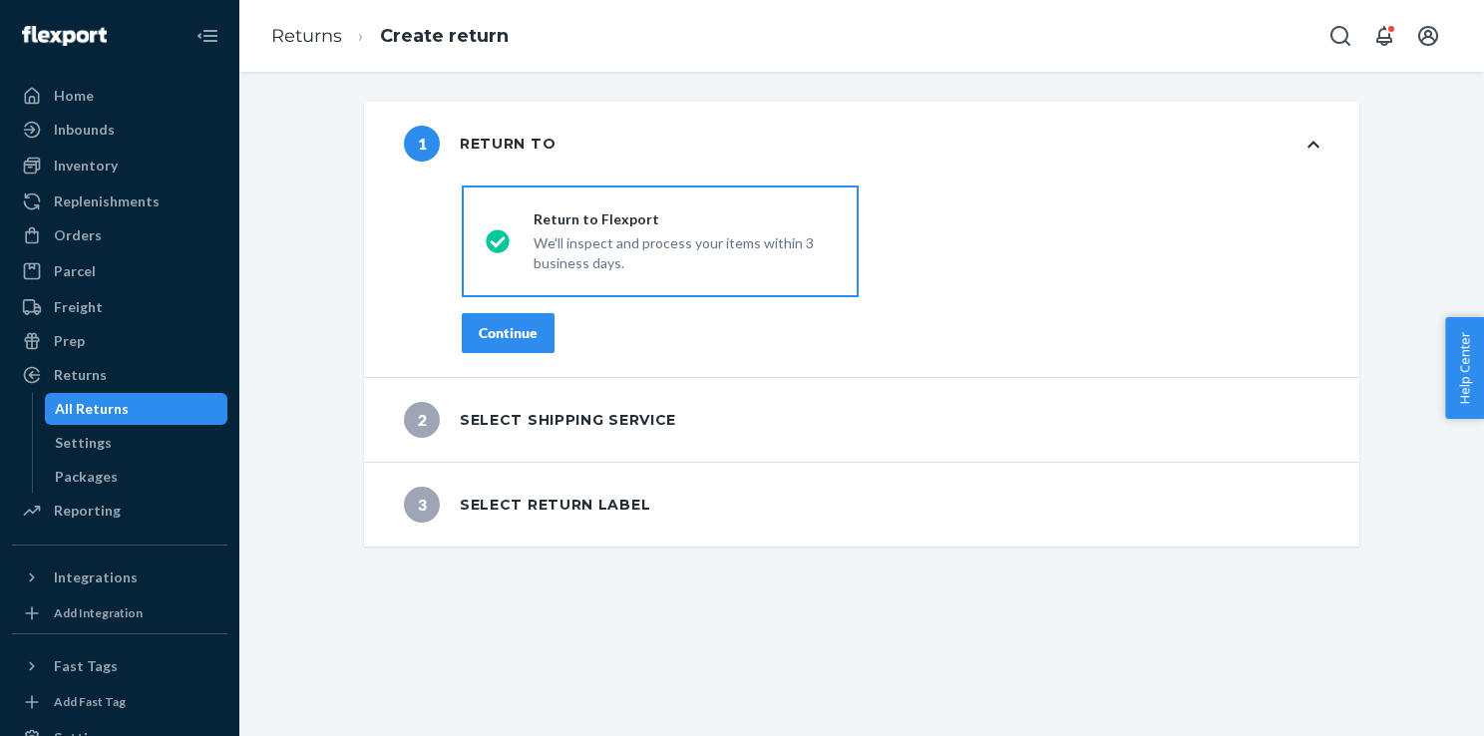
click at [491, 333] on div "Continue" at bounding box center [508, 333] width 59 height 20
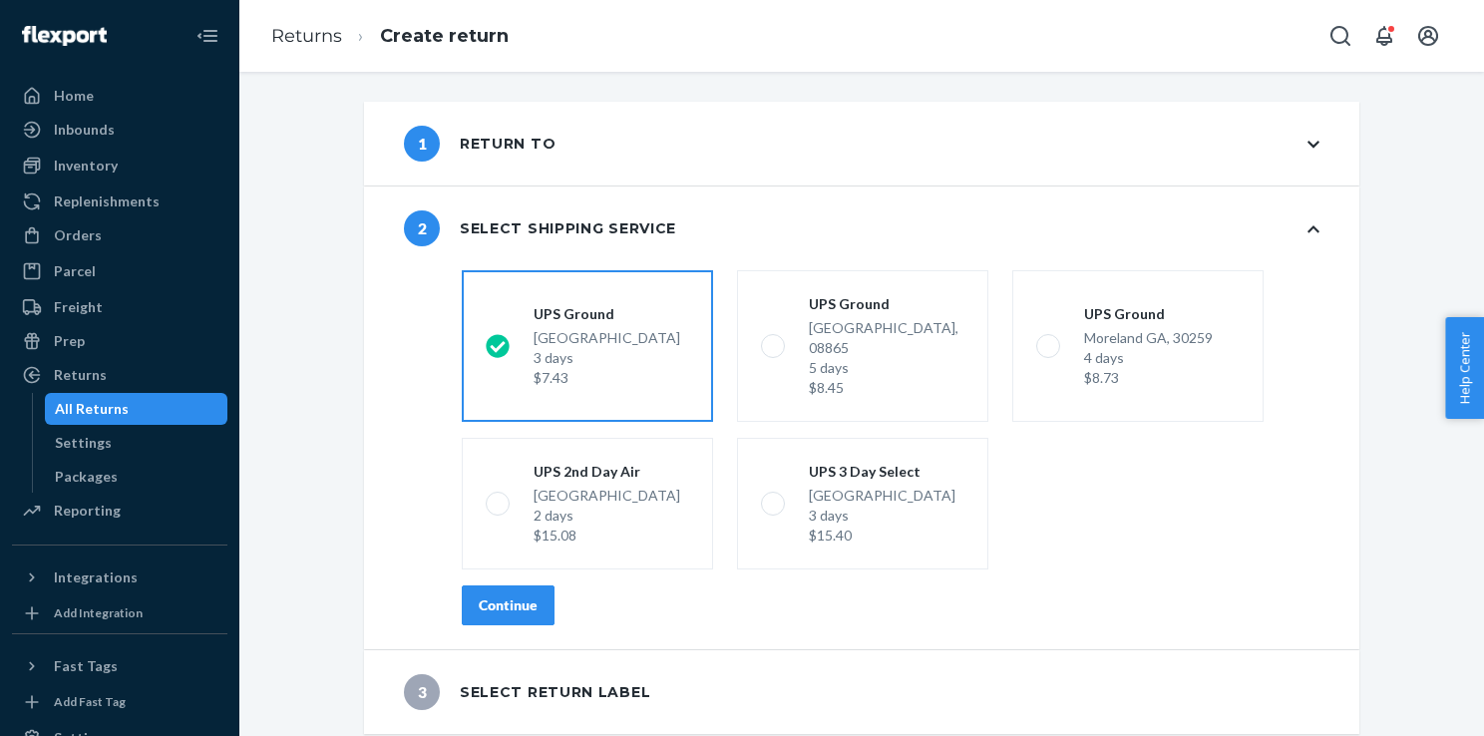
click at [527, 596] on div "Continue" at bounding box center [508, 606] width 59 height 20
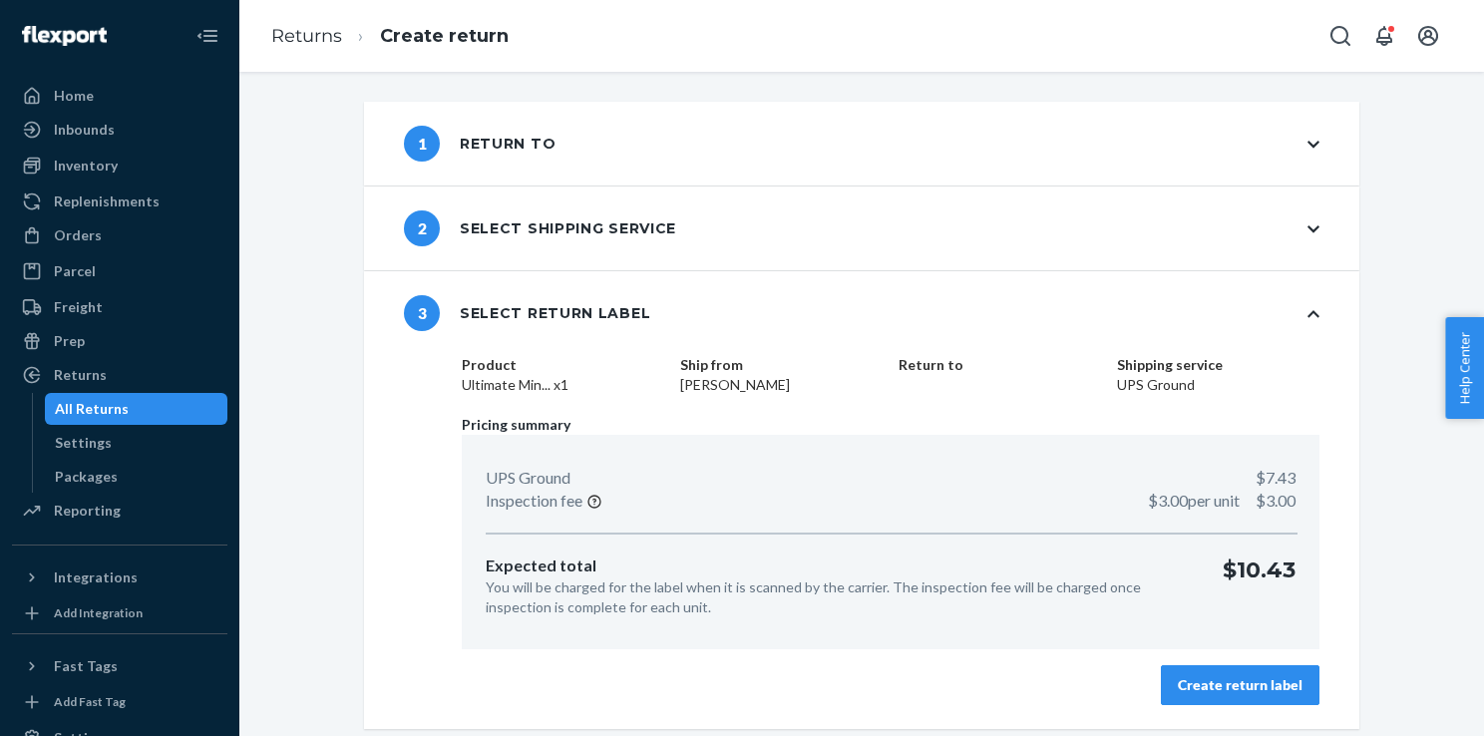
click at [1245, 677] on div "Create return label" at bounding box center [1240, 685] width 125 height 20
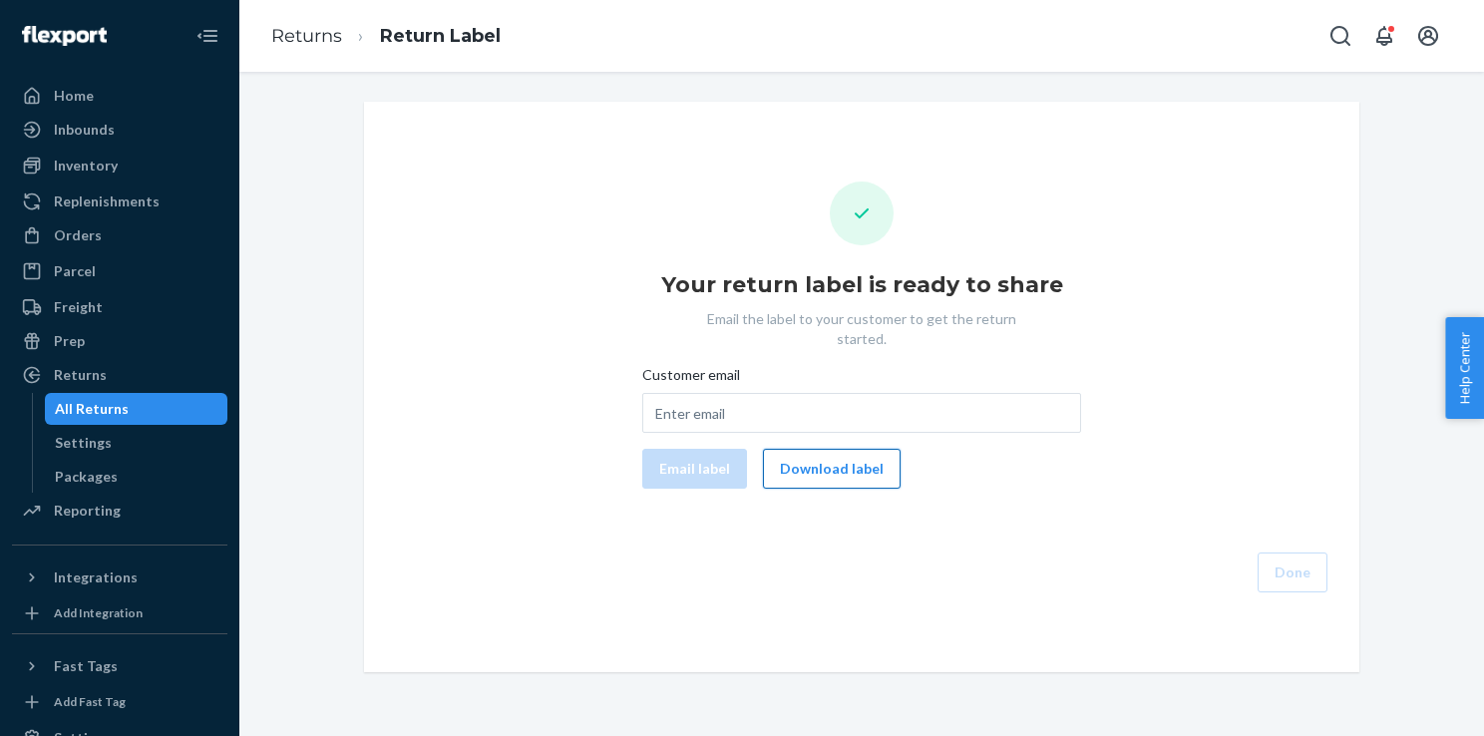
click at [850, 449] on button "Download label" at bounding box center [832, 469] width 138 height 40
